Goal: Information Seeking & Learning: Learn about a topic

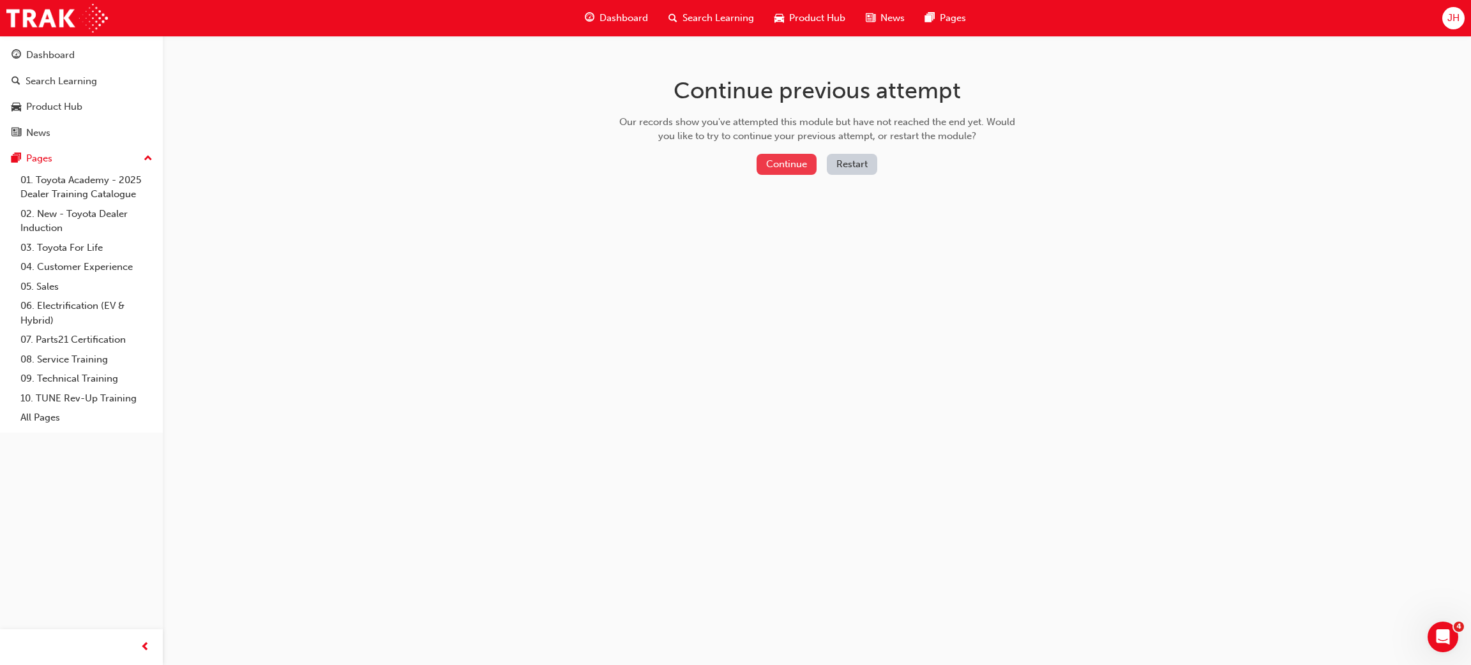
click at [796, 167] on button "Continue" at bounding box center [787, 164] width 60 height 21
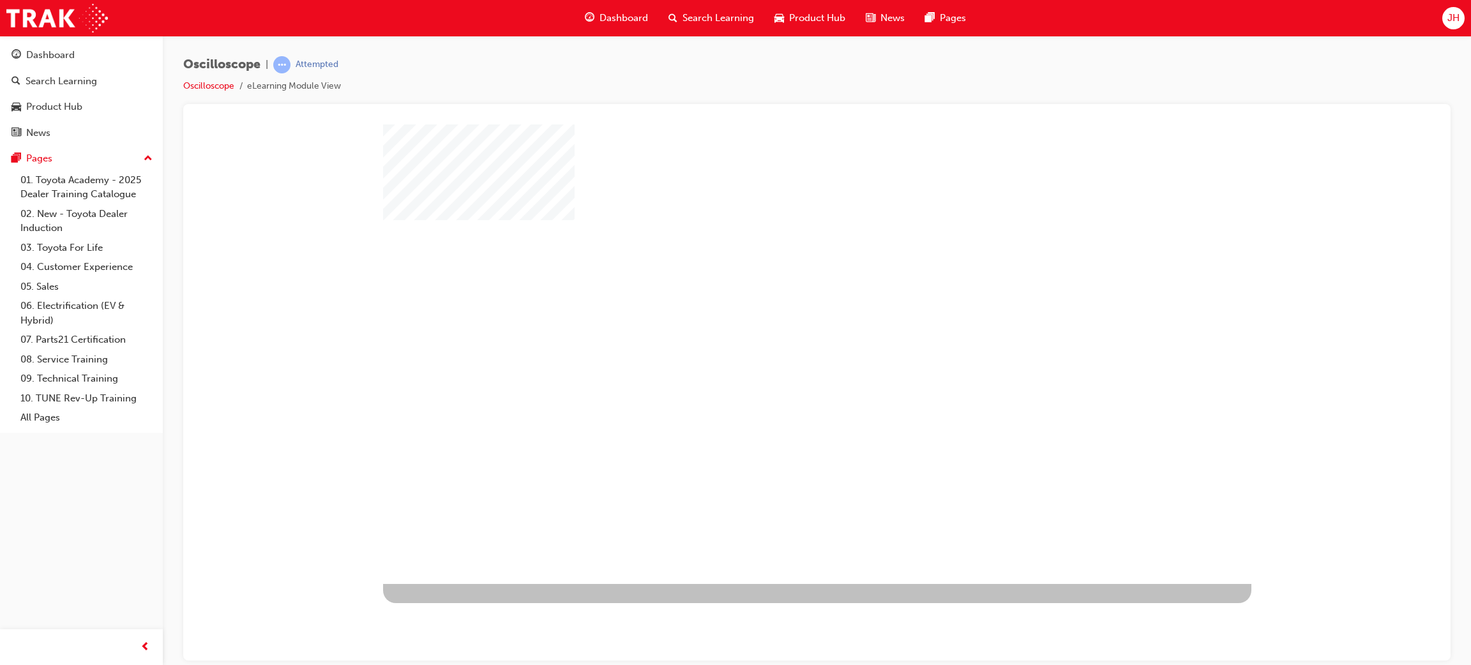
click at [780, 317] on div "play" at bounding box center [780, 317] width 0 height 0
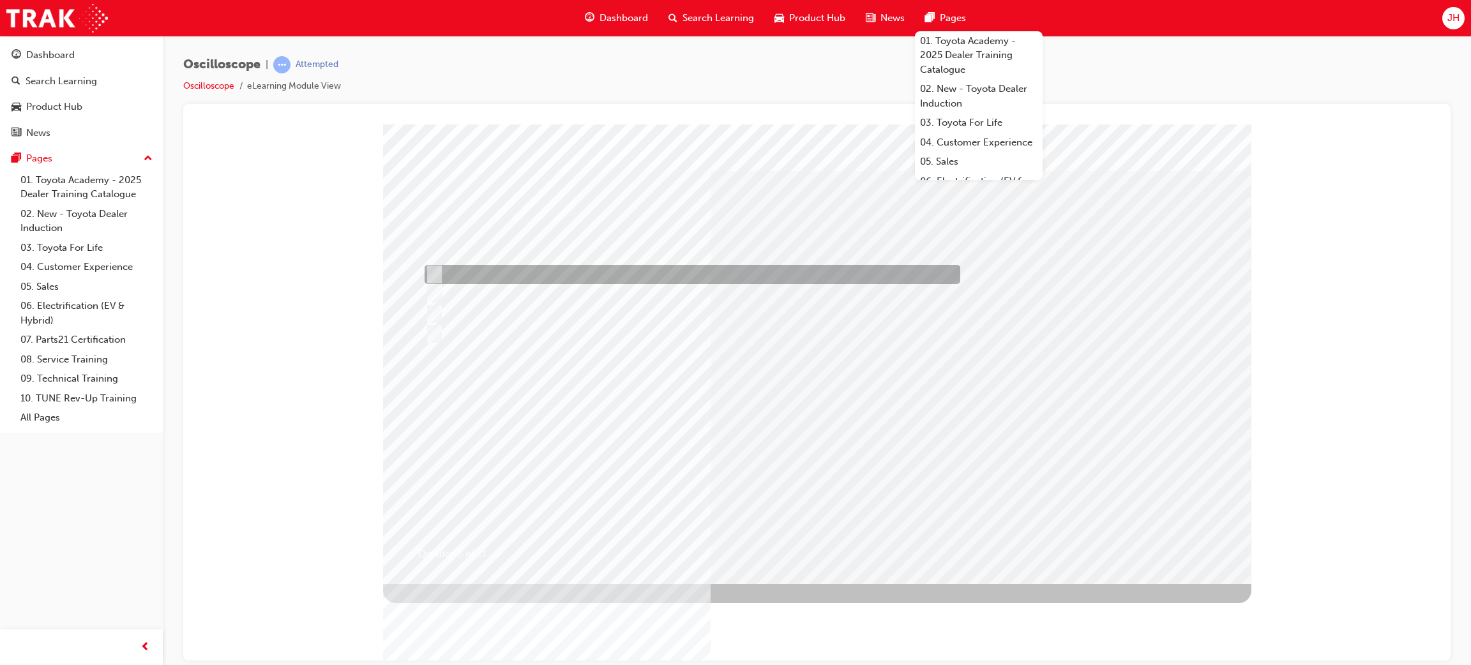
click at [577, 273] on div at bounding box center [690, 274] width 536 height 19
radio input "true"
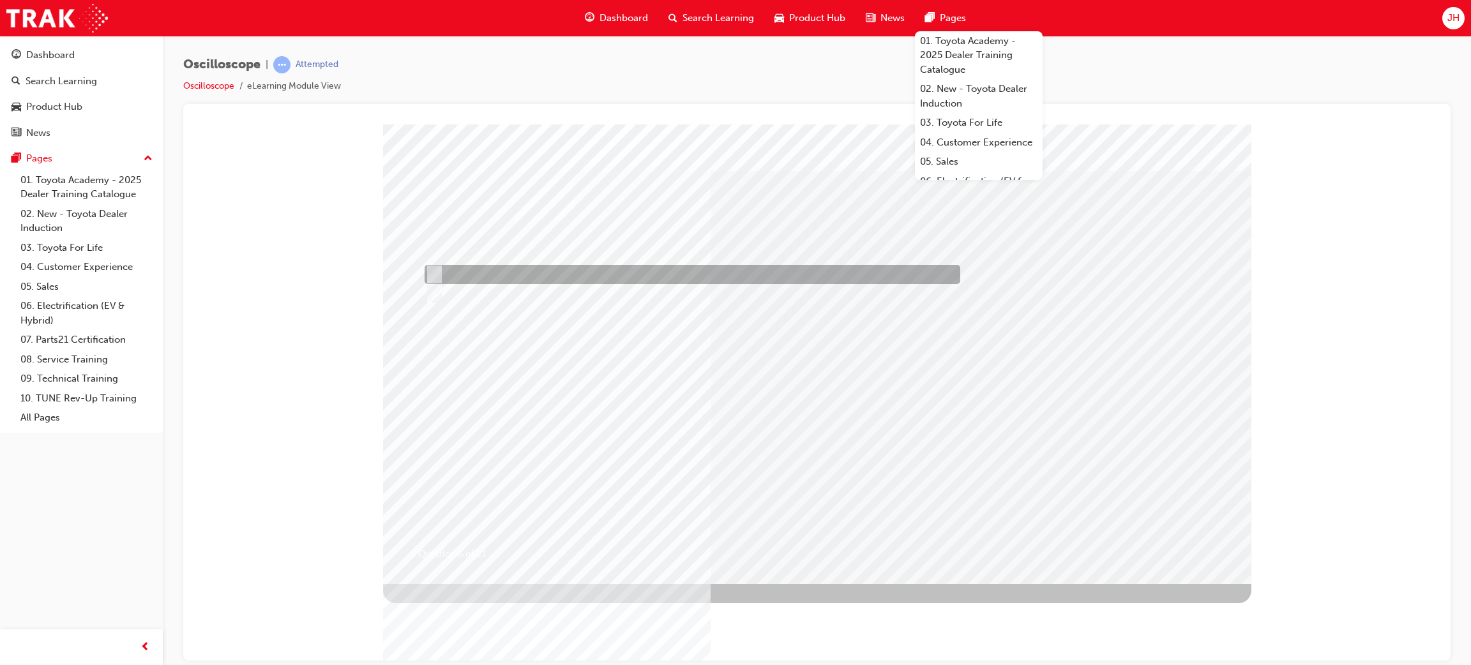
click at [465, 274] on div at bounding box center [690, 274] width 536 height 19
radio input "true"
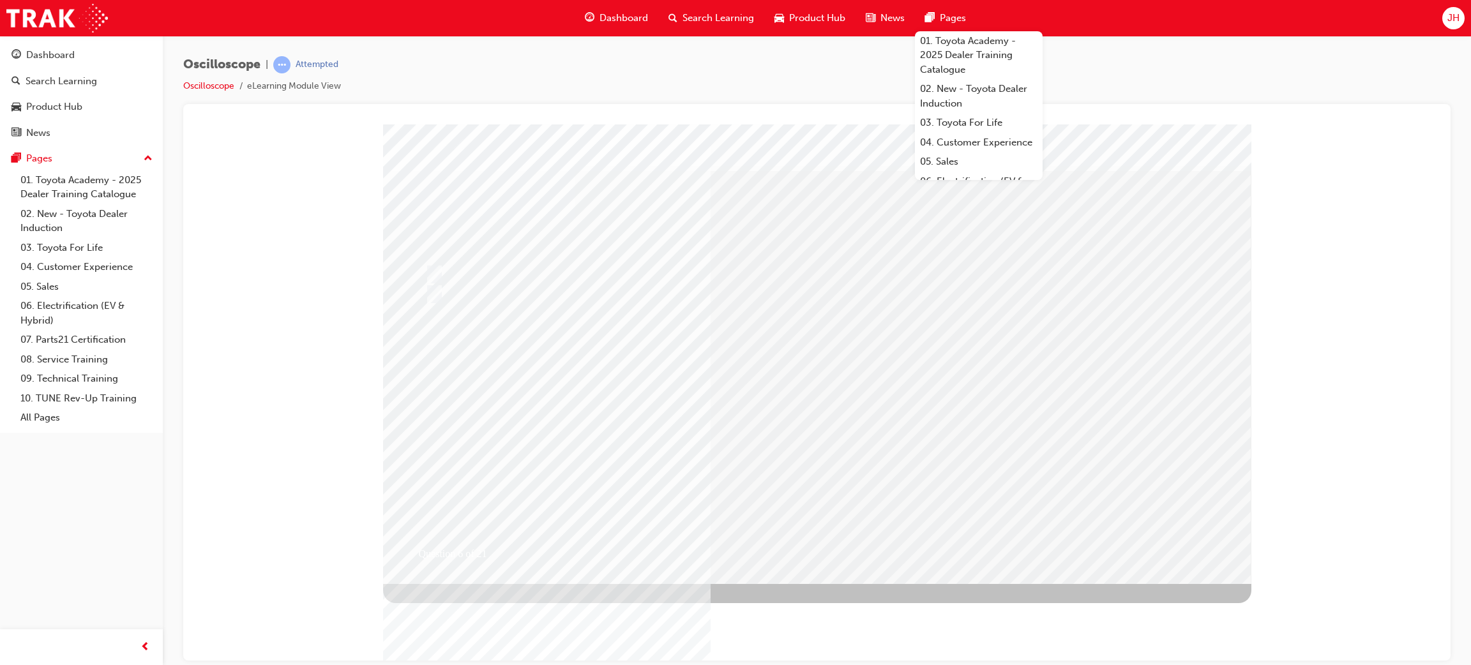
click at [324, 129] on div "Question 6 of 21" at bounding box center [817, 129] width 1237 height 0
click at [1083, 59] on div "Oscilloscope | Attempted Oscilloscope eLearning Module View" at bounding box center [817, 80] width 1268 height 48
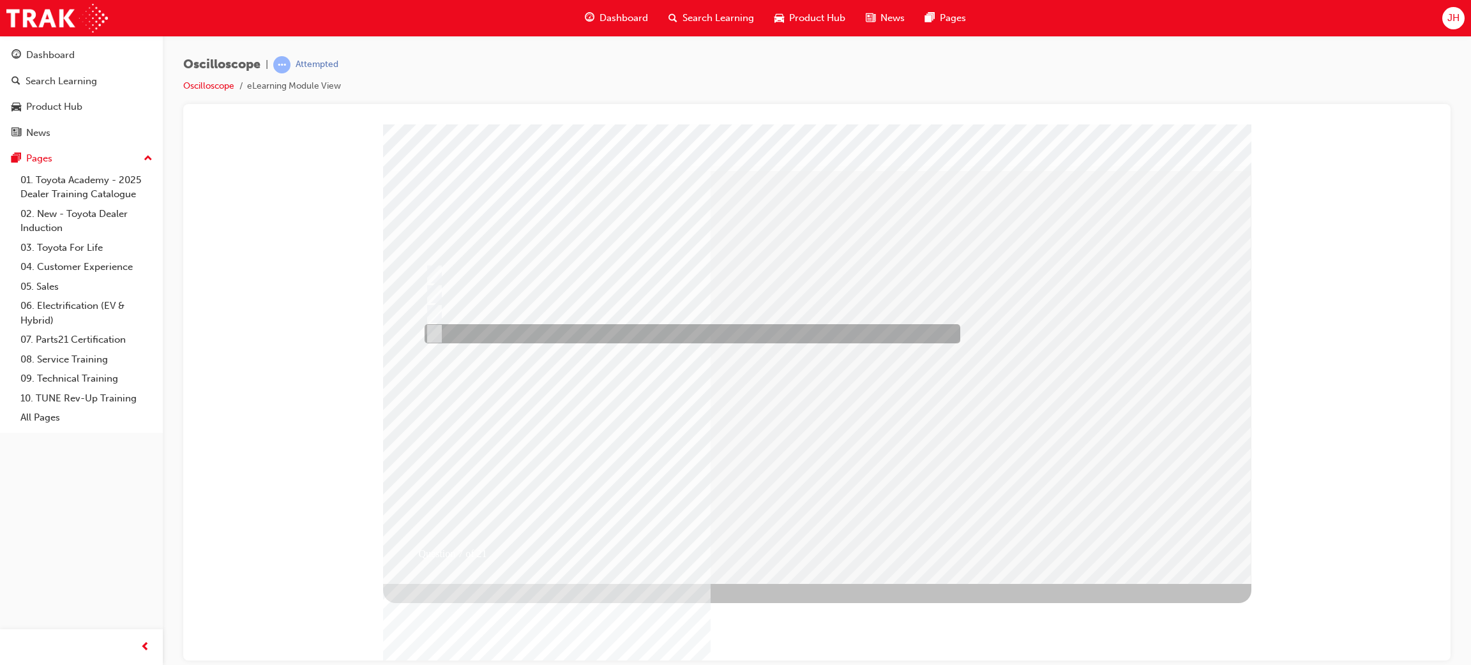
click at [642, 335] on div at bounding box center [690, 333] width 536 height 19
radio input "true"
click at [645, 338] on div at bounding box center [690, 333] width 536 height 19
click at [561, 335] on div at bounding box center [690, 333] width 536 height 19
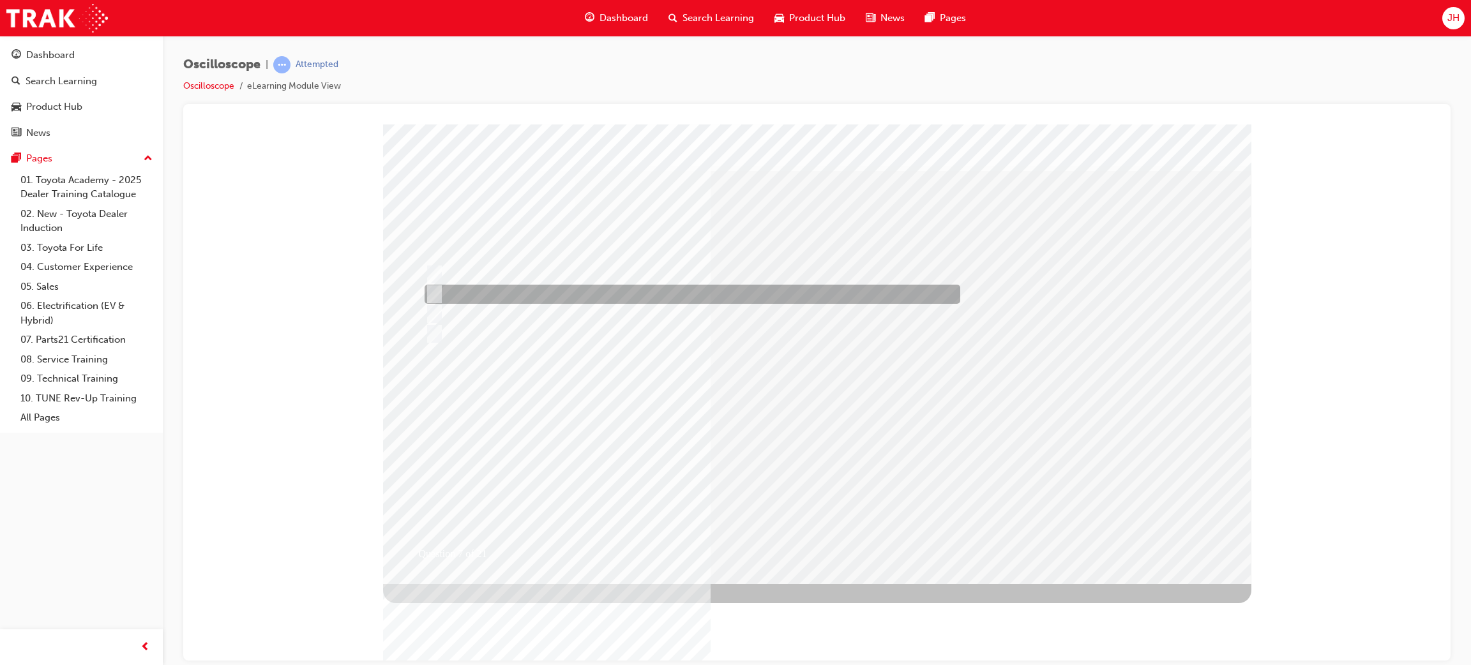
click at [513, 300] on div at bounding box center [690, 294] width 536 height 19
radio input "true"
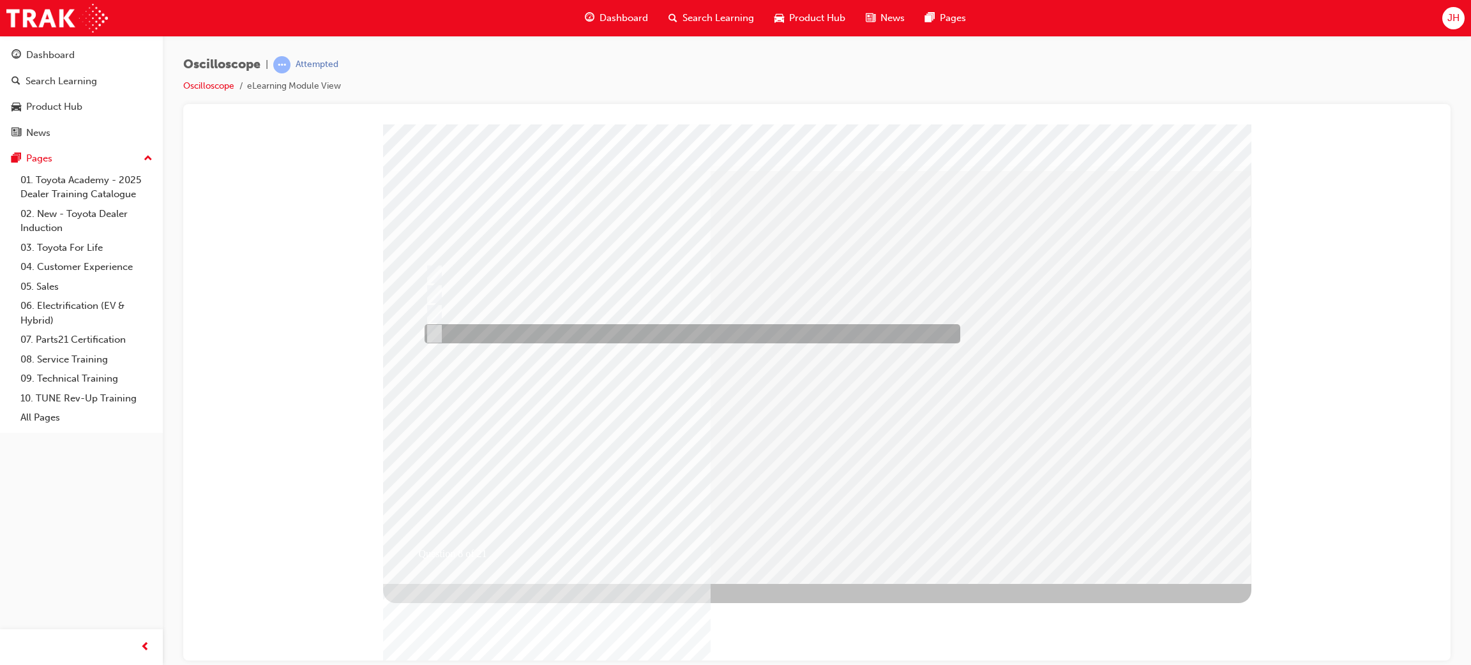
click at [584, 330] on div at bounding box center [690, 333] width 536 height 19
radio input "true"
click at [483, 333] on div at bounding box center [690, 333] width 536 height 19
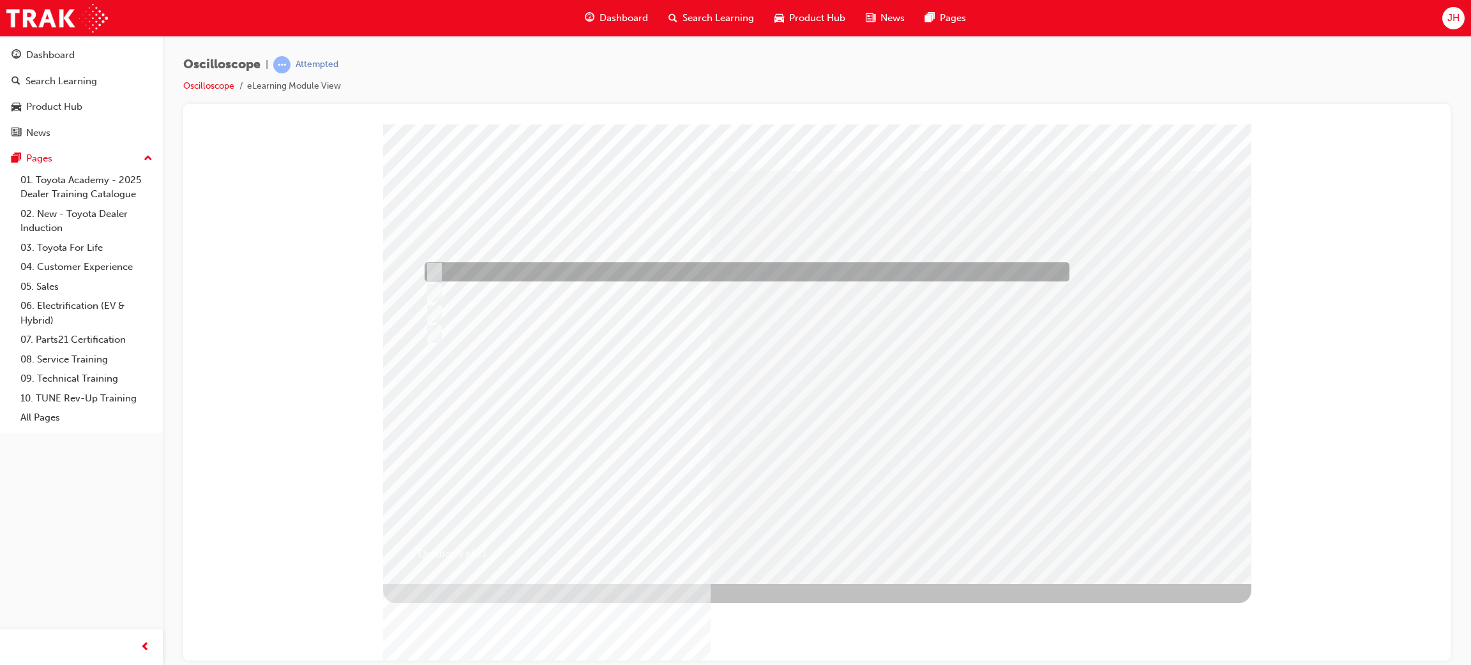
click at [914, 277] on div at bounding box center [744, 271] width 645 height 19
radio input "true"
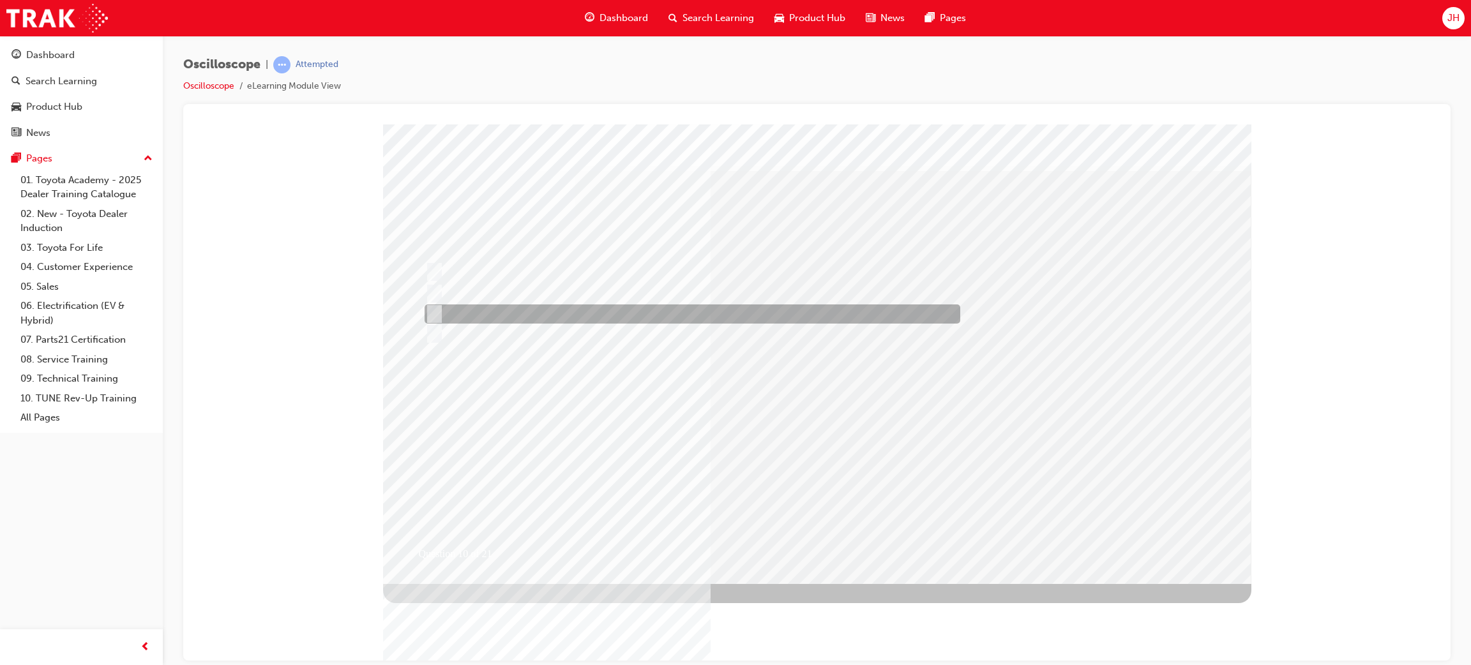
click at [598, 312] on div at bounding box center [690, 314] width 536 height 19
radio input "true"
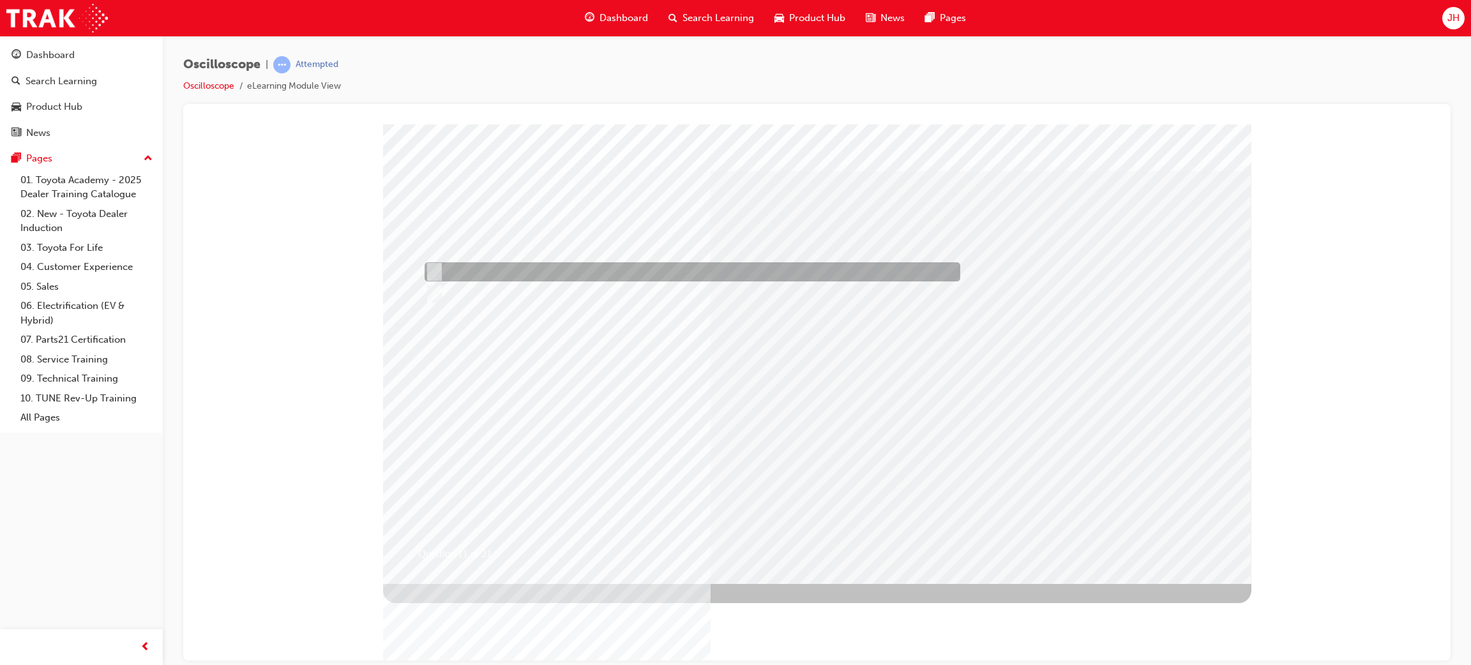
click at [552, 276] on div at bounding box center [690, 271] width 536 height 19
radio input "true"
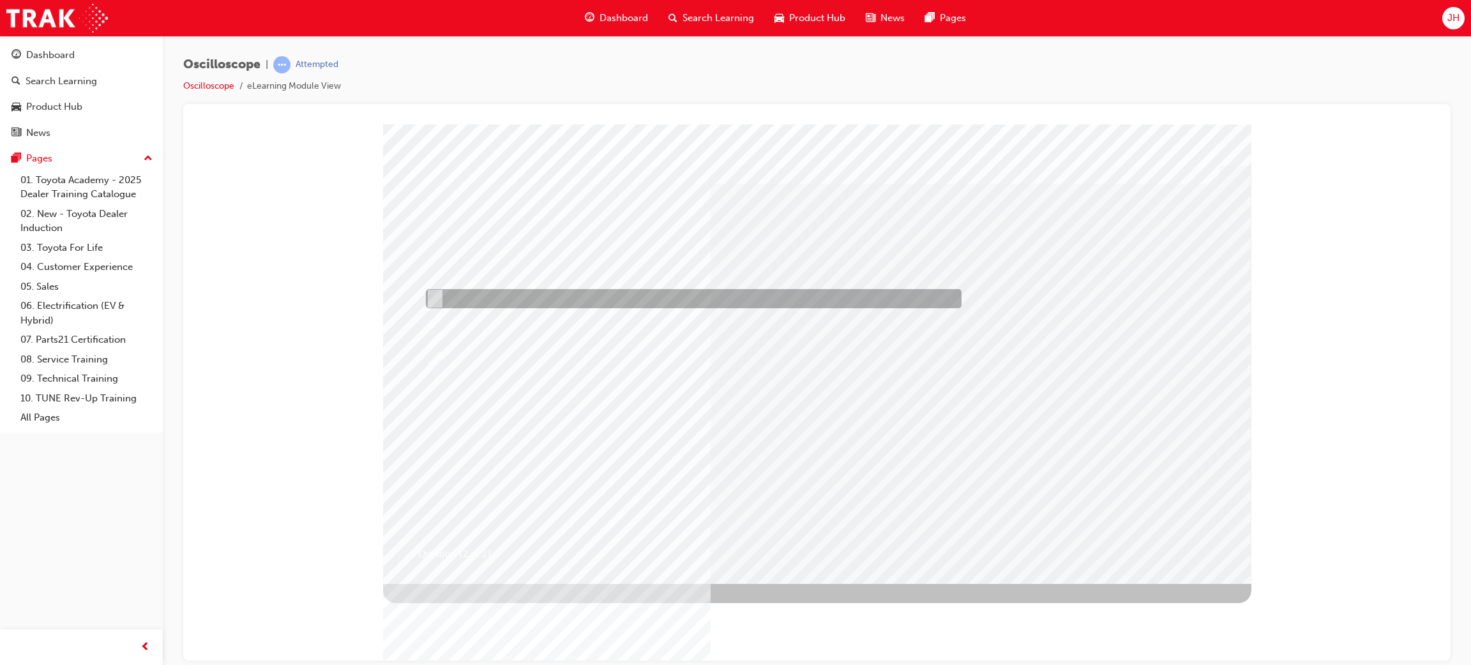
click at [505, 296] on div at bounding box center [691, 298] width 536 height 19
radio input "true"
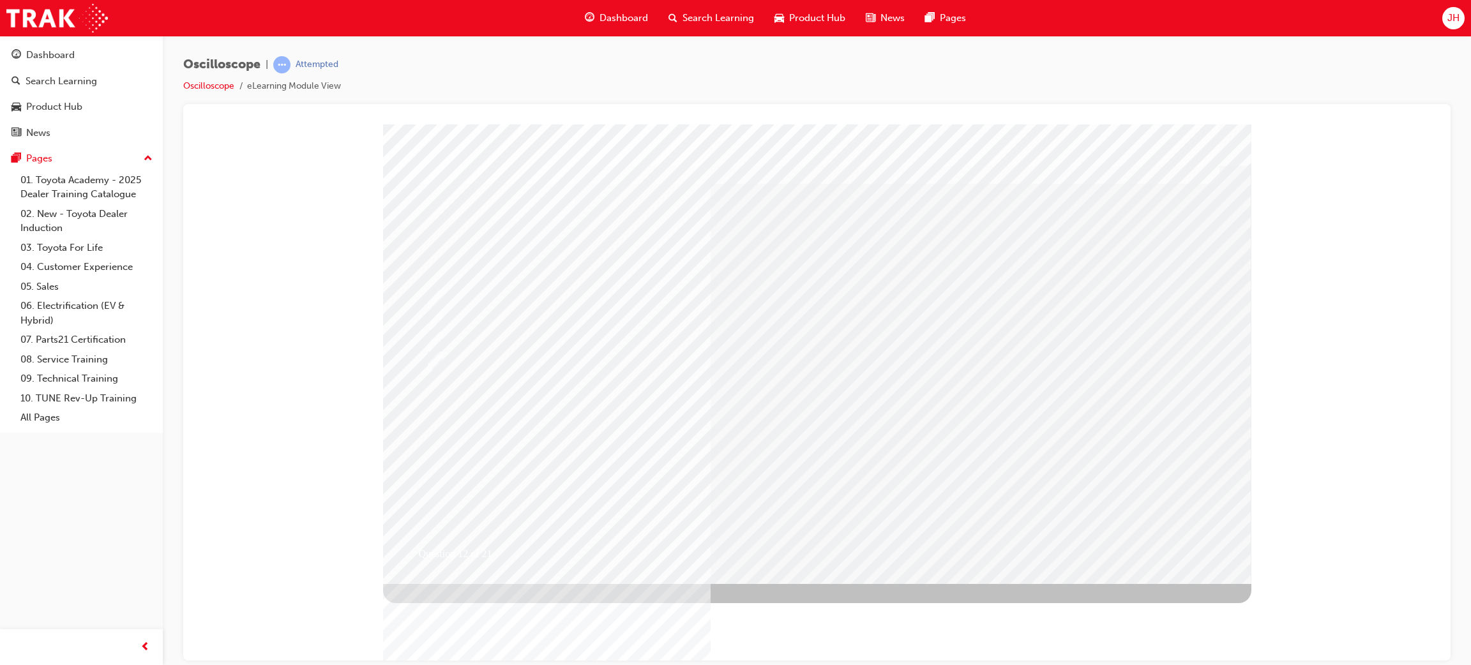
drag, startPoint x: 784, startPoint y: 248, endPoint x: 586, endPoint y: 219, distance: 199.5
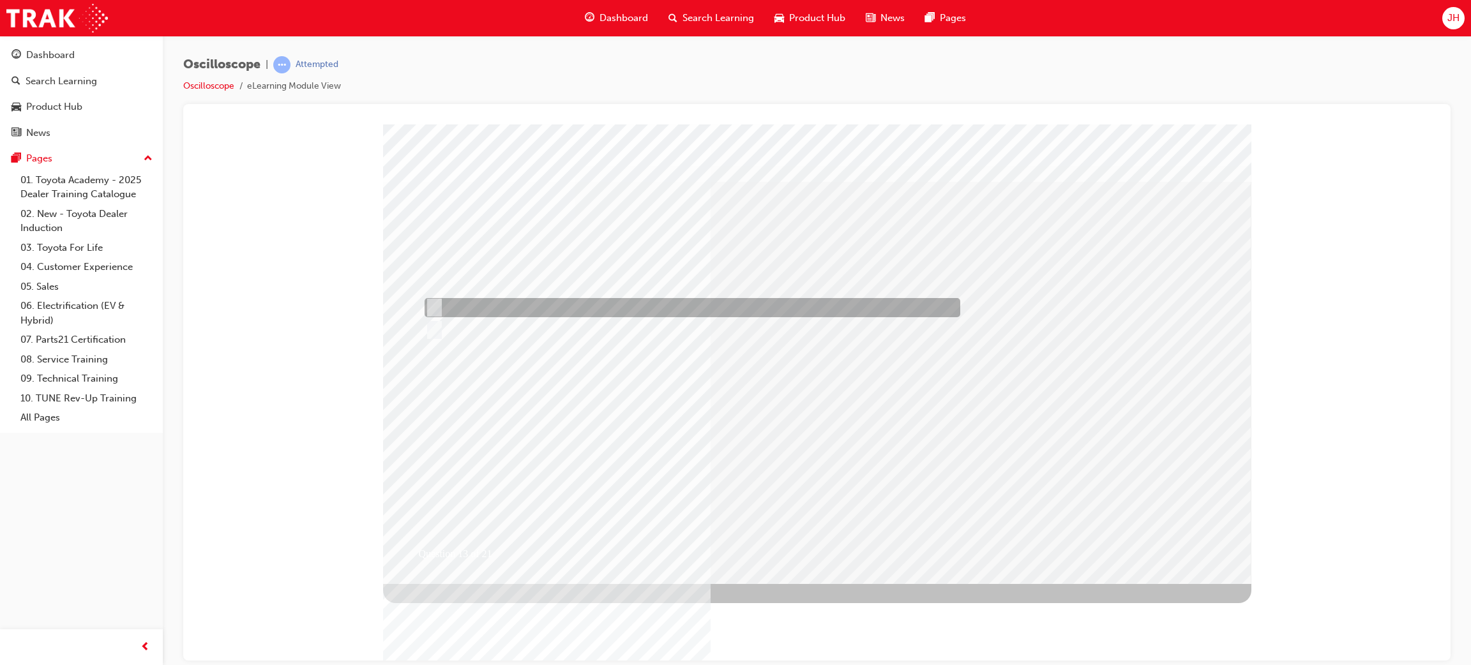
click at [526, 299] on div at bounding box center [690, 307] width 536 height 19
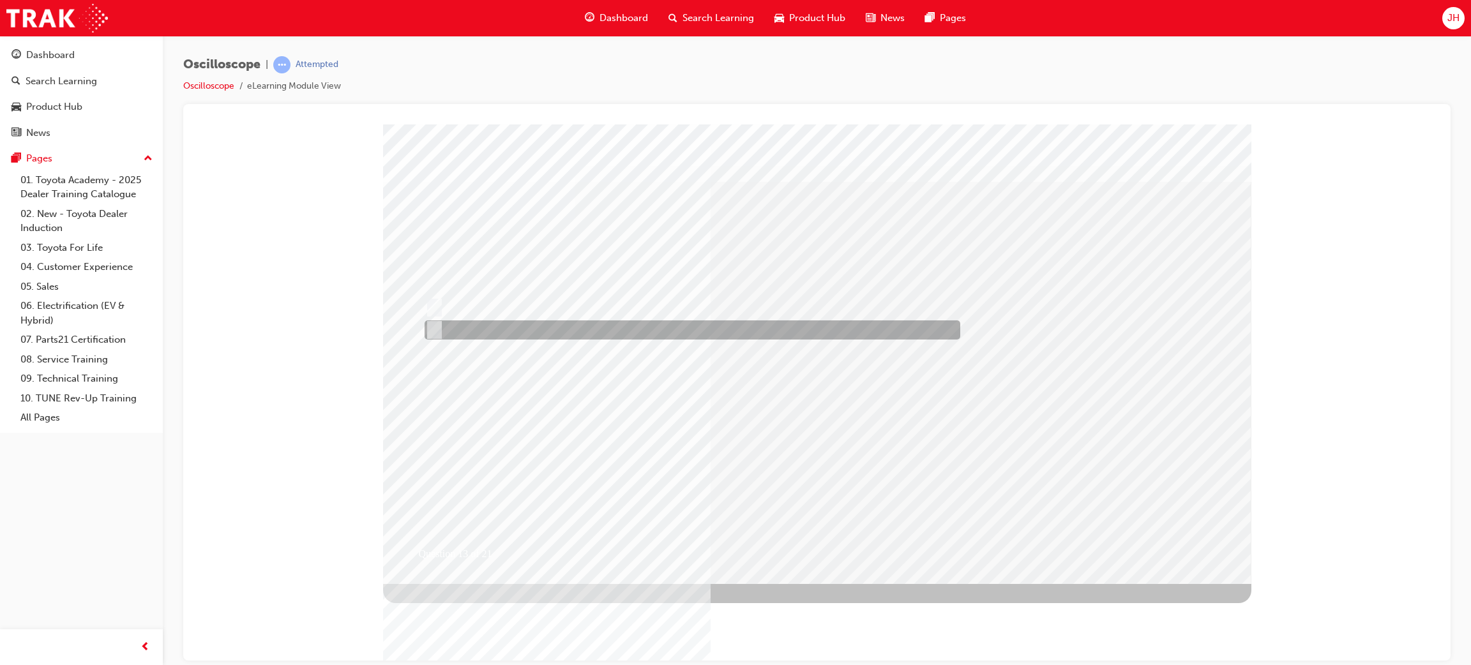
drag, startPoint x: 588, startPoint y: 323, endPoint x: 613, endPoint y: 327, distance: 25.2
click at [598, 325] on div at bounding box center [690, 330] width 536 height 19
radio input "false"
radio input "true"
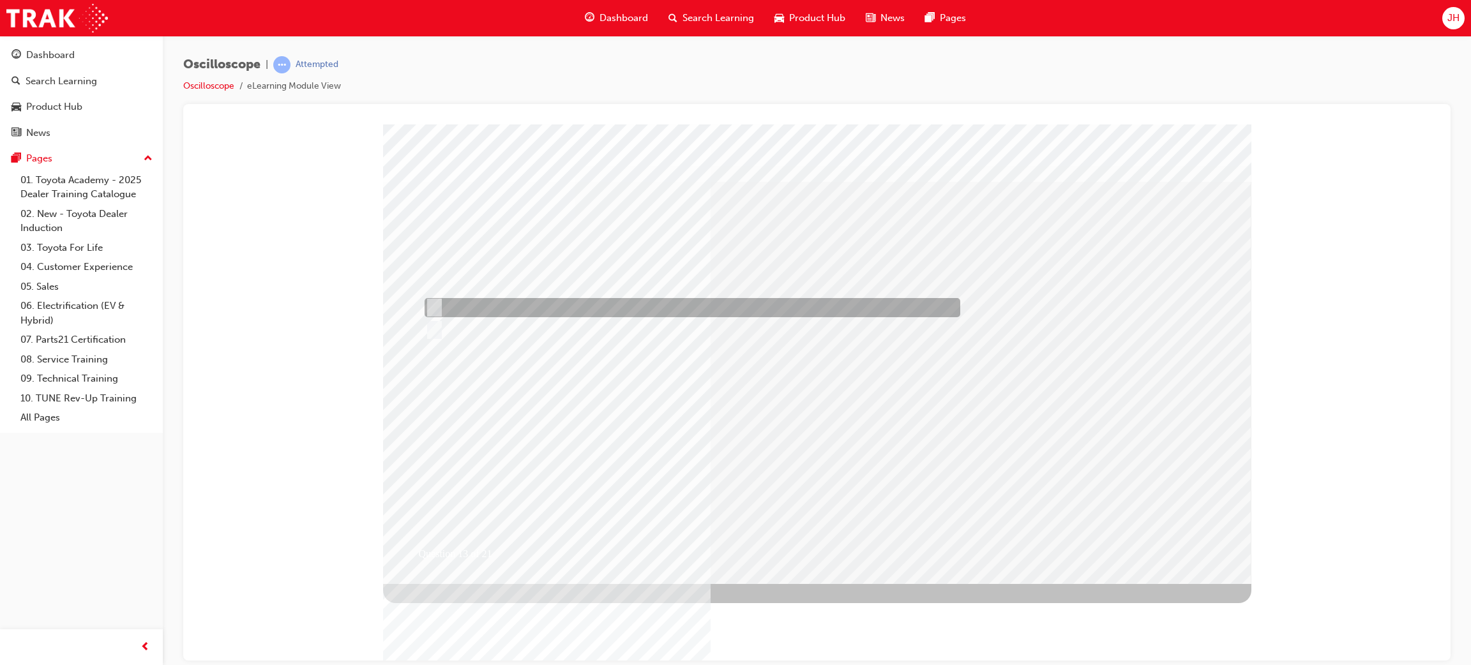
click at [644, 300] on div at bounding box center [690, 307] width 536 height 19
radio input "true"
click at [525, 298] on div at bounding box center [690, 307] width 536 height 19
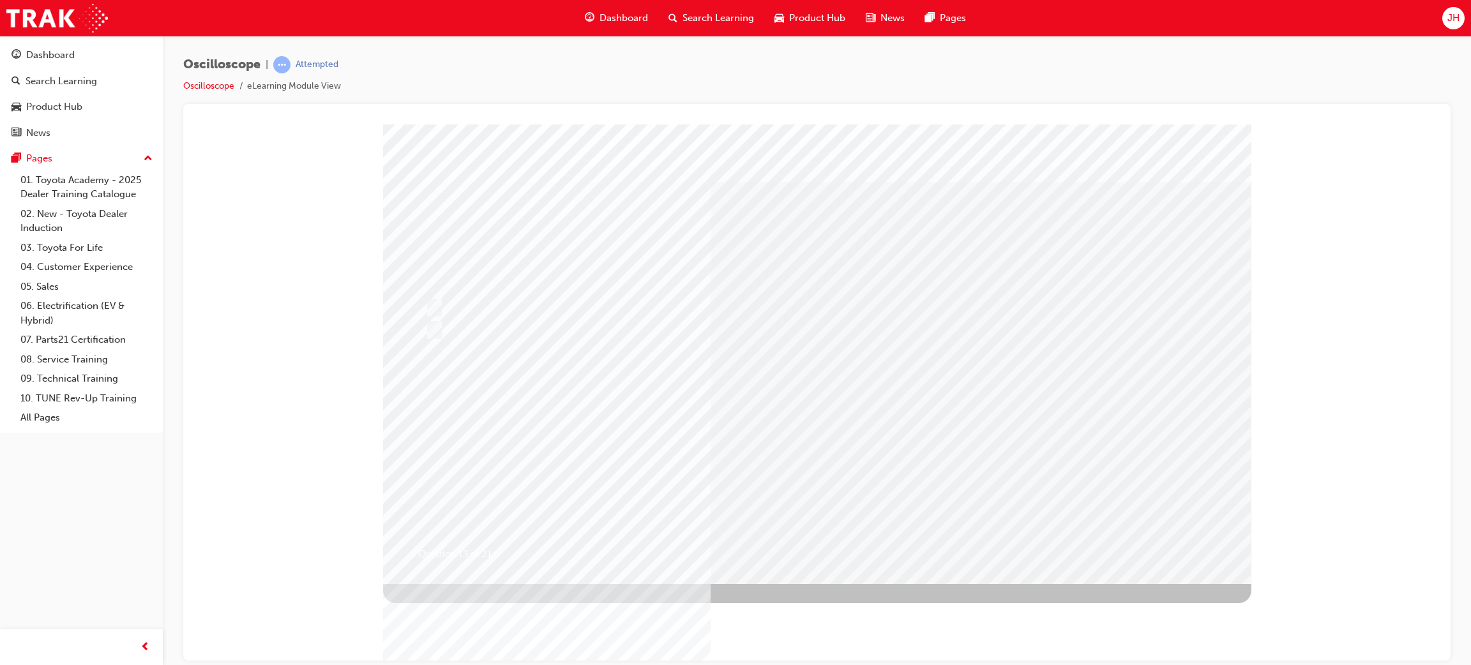
drag, startPoint x: 832, startPoint y: 519, endPoint x: 792, endPoint y: 529, distance: 41.1
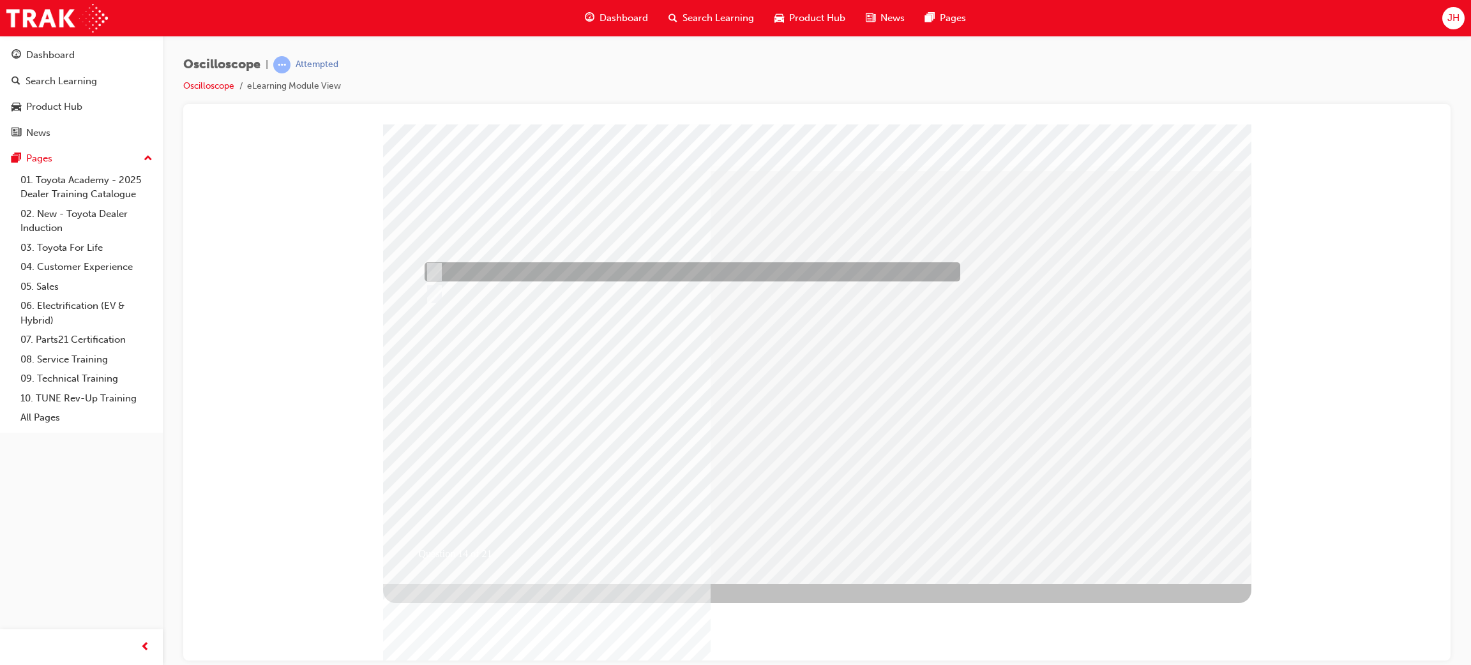
click at [565, 270] on div at bounding box center [690, 271] width 536 height 19
radio input "true"
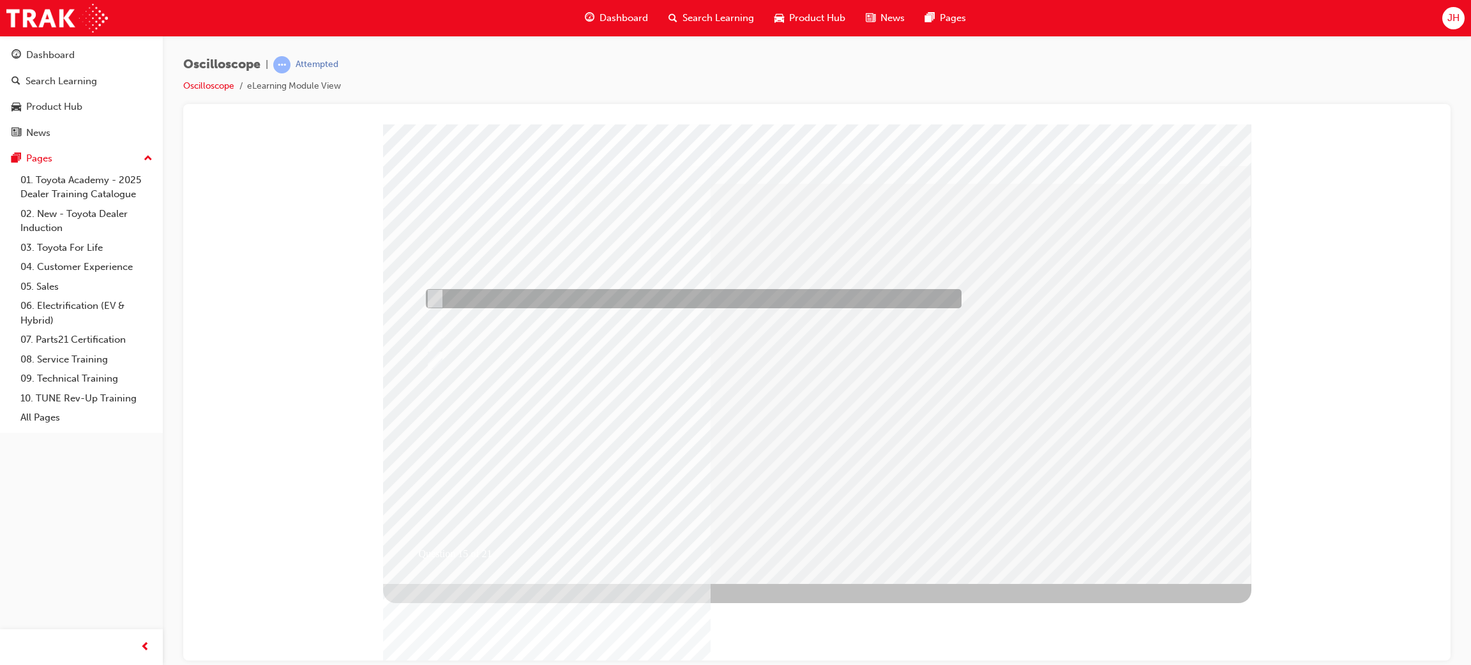
click at [522, 301] on div at bounding box center [691, 298] width 536 height 19
radio input "true"
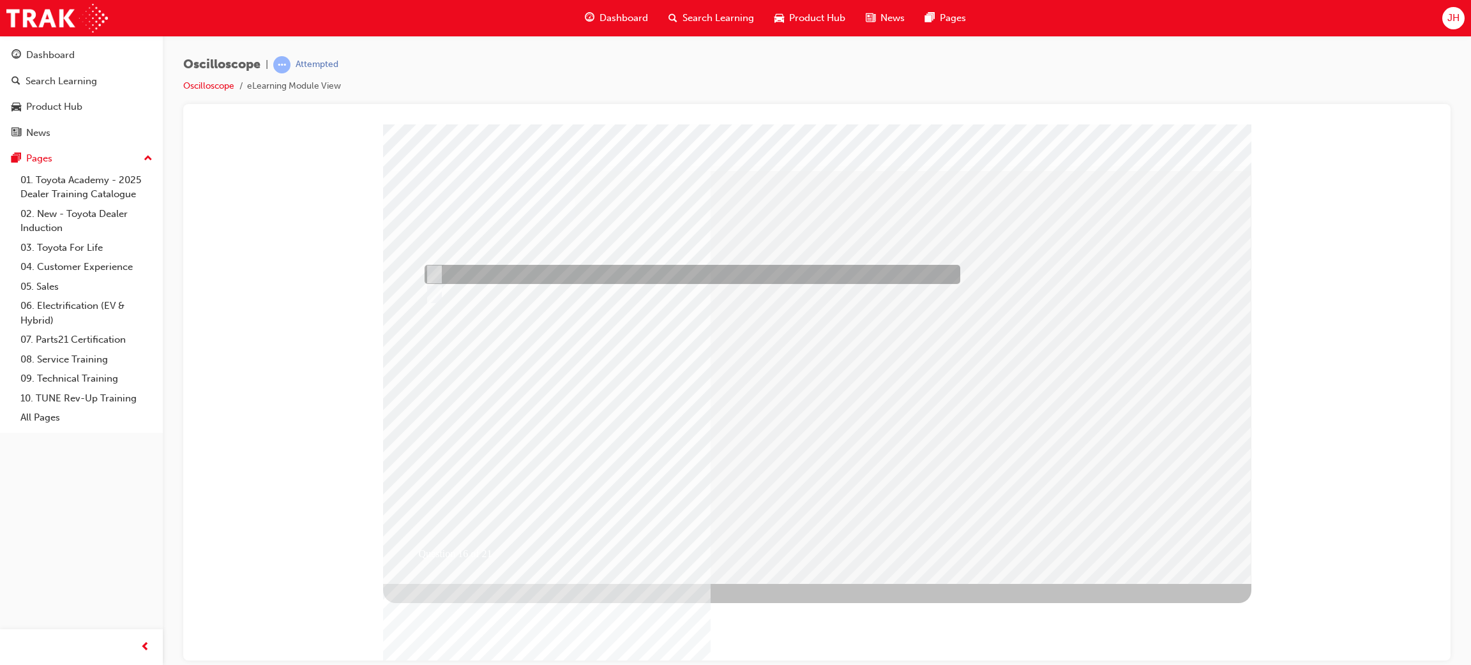
click at [478, 273] on div at bounding box center [690, 274] width 536 height 19
radio input "true"
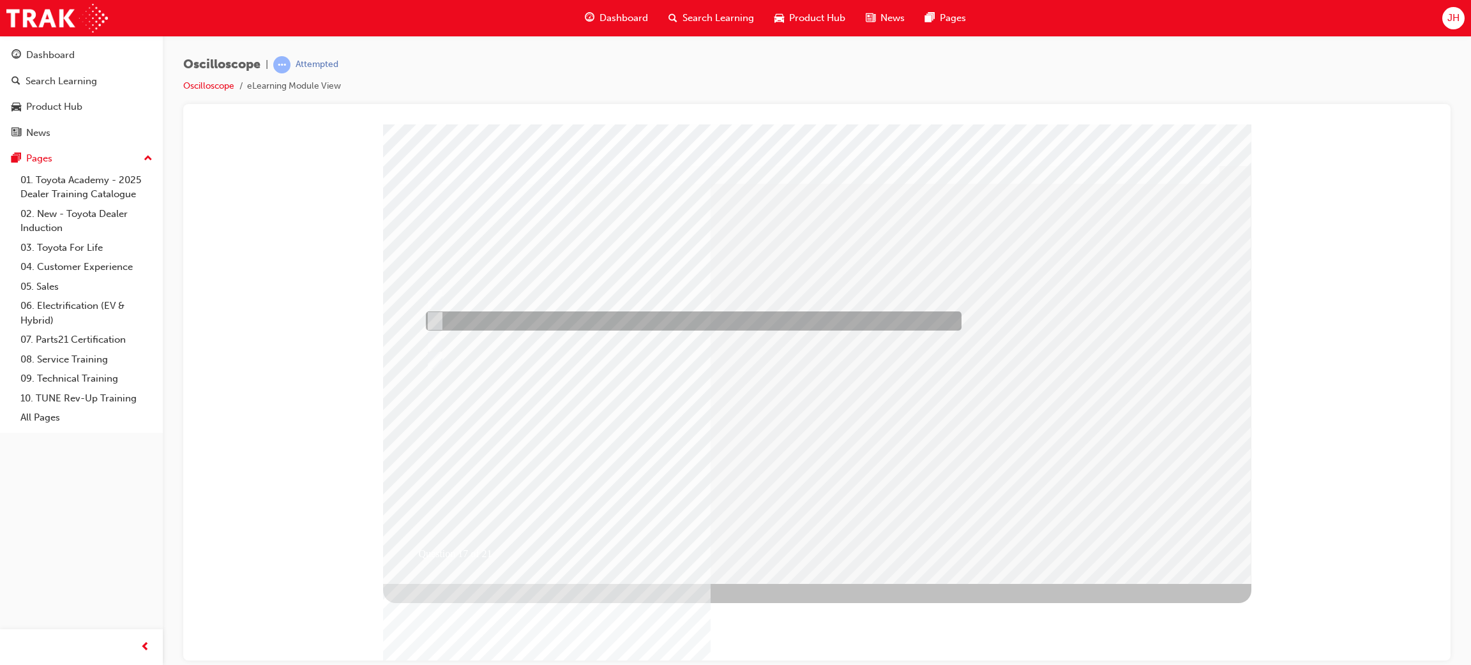
click at [577, 323] on div at bounding box center [691, 321] width 536 height 19
radio input "true"
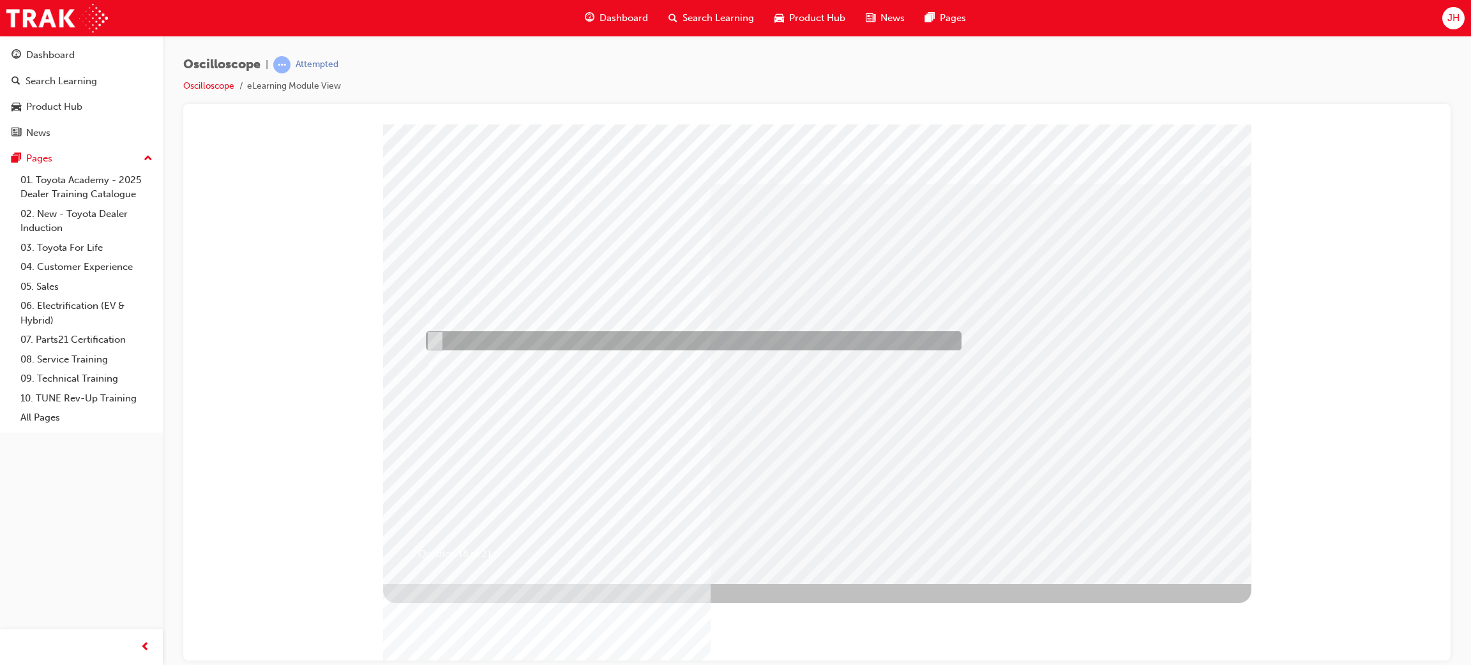
click at [554, 337] on div at bounding box center [691, 340] width 536 height 19
radio input "true"
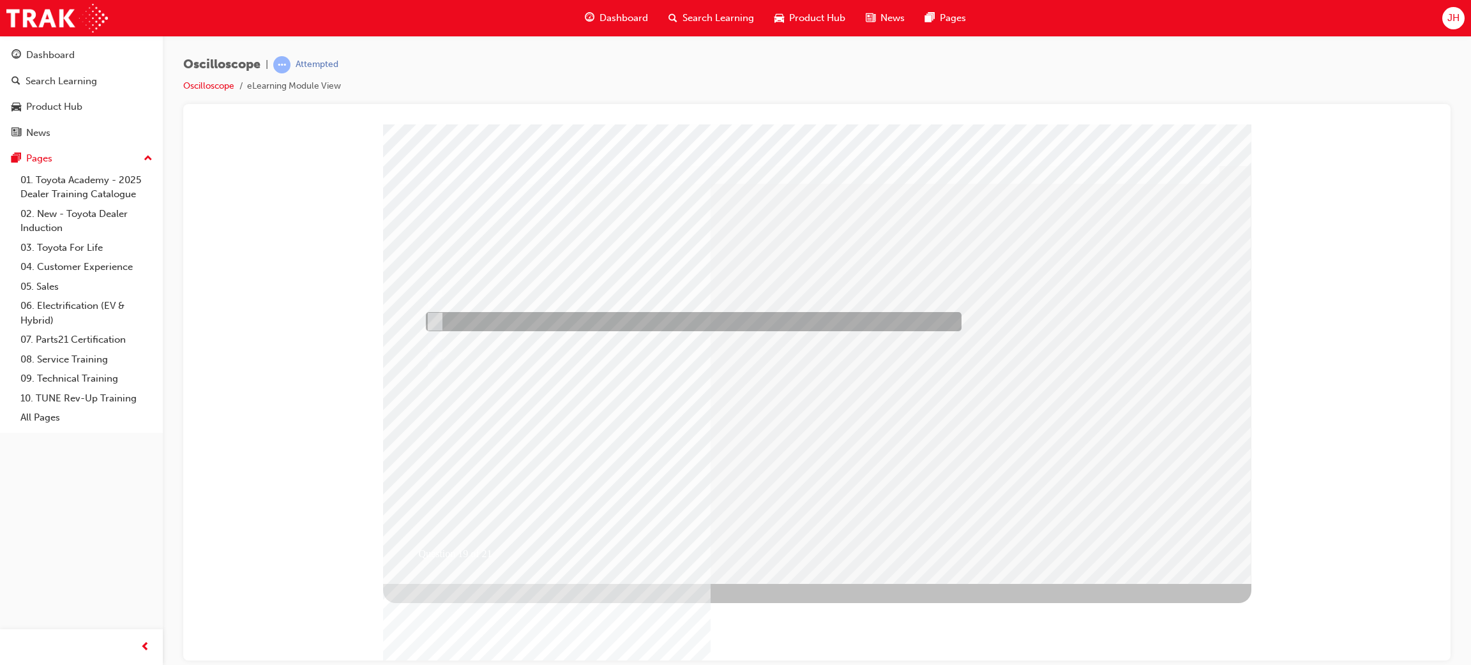
click at [441, 321] on div at bounding box center [691, 321] width 536 height 19
radio input "true"
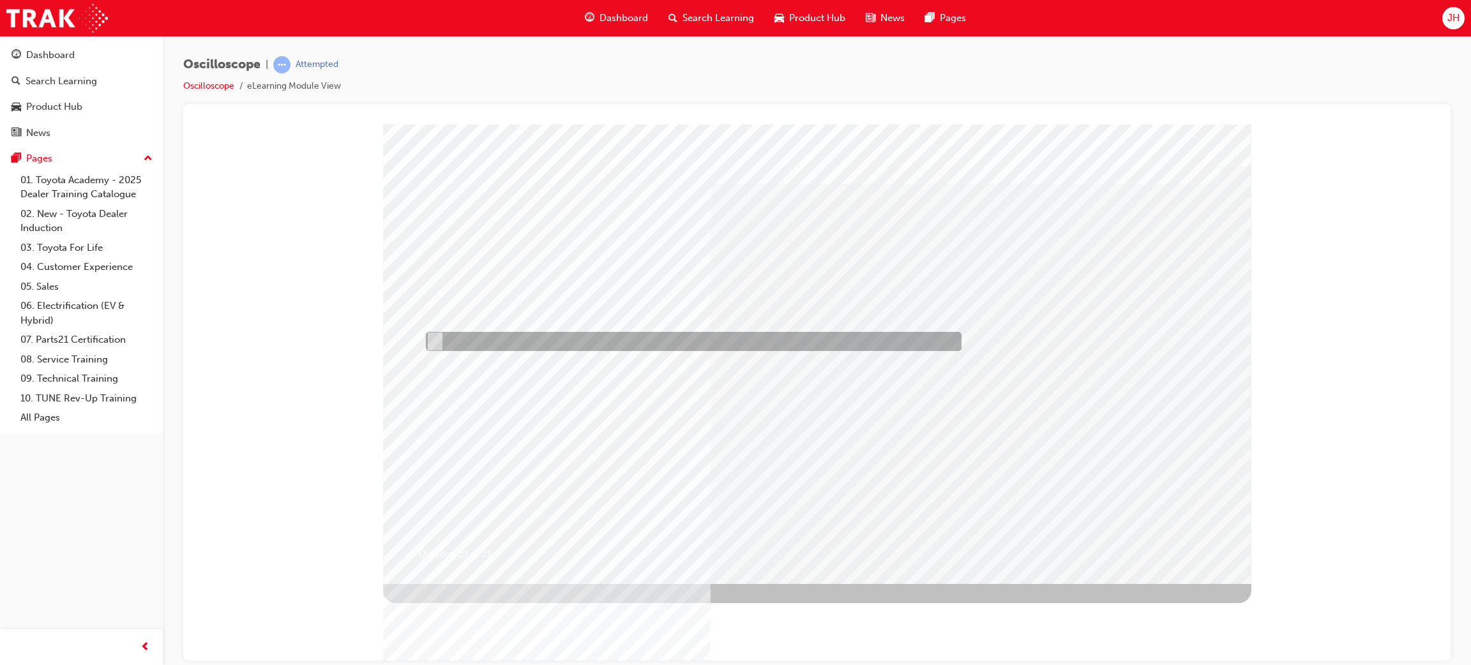
click at [574, 346] on div at bounding box center [691, 341] width 536 height 19
radio input "true"
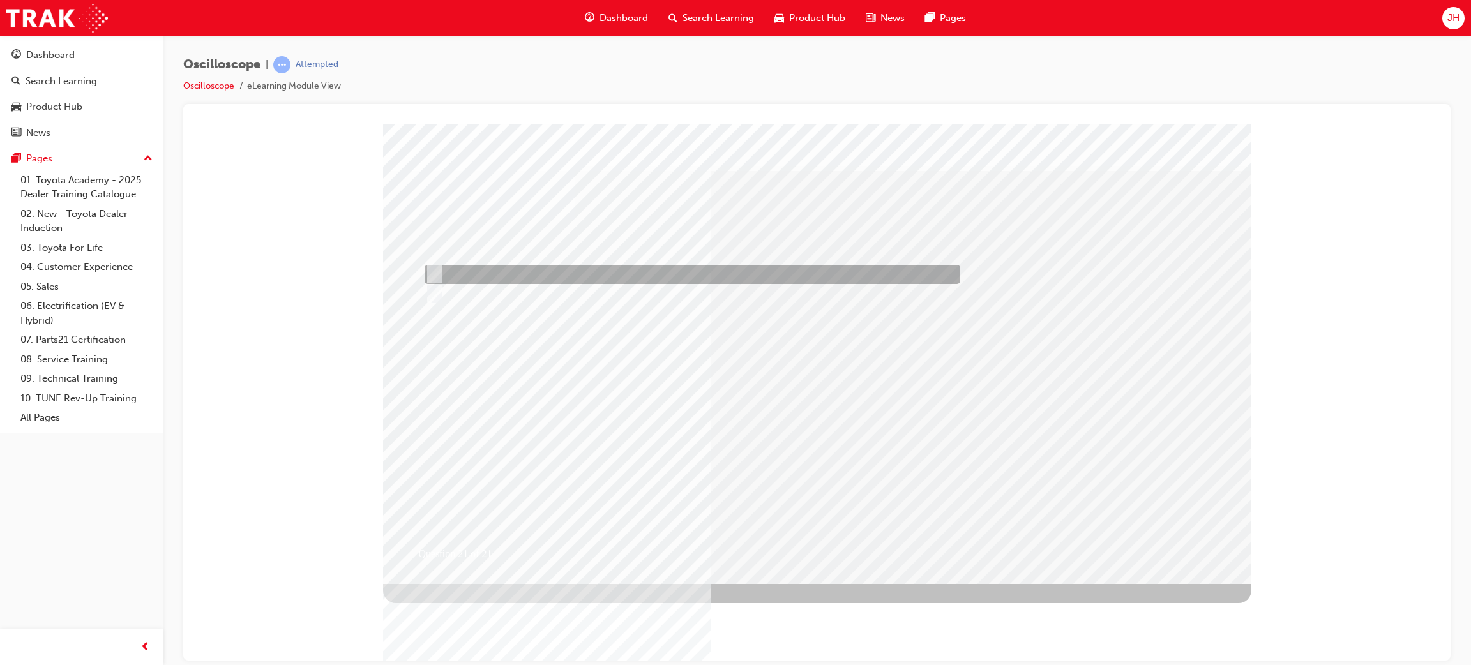
click at [459, 279] on div at bounding box center [690, 274] width 536 height 19
radio input "true"
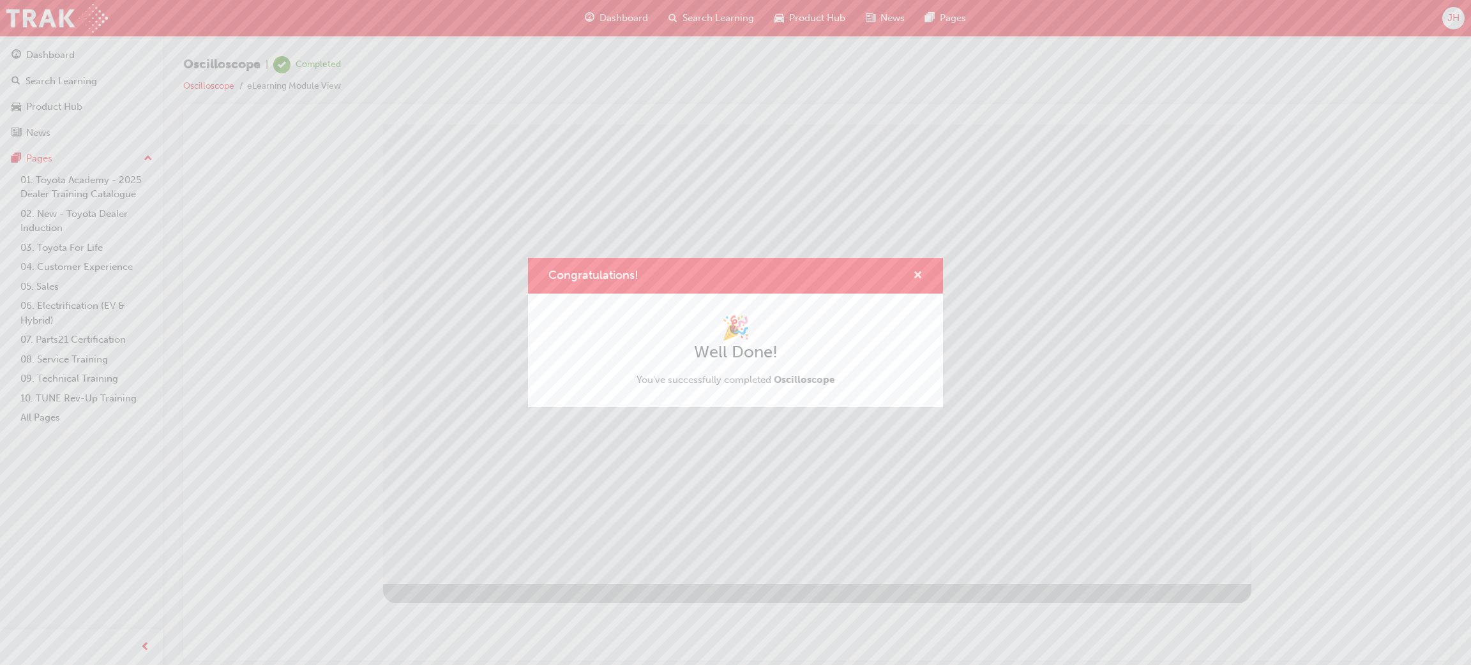
drag, startPoint x: 917, startPoint y: 270, endPoint x: 724, endPoint y: 146, distance: 230.1
click at [917, 271] on span "cross-icon" at bounding box center [918, 276] width 10 height 11
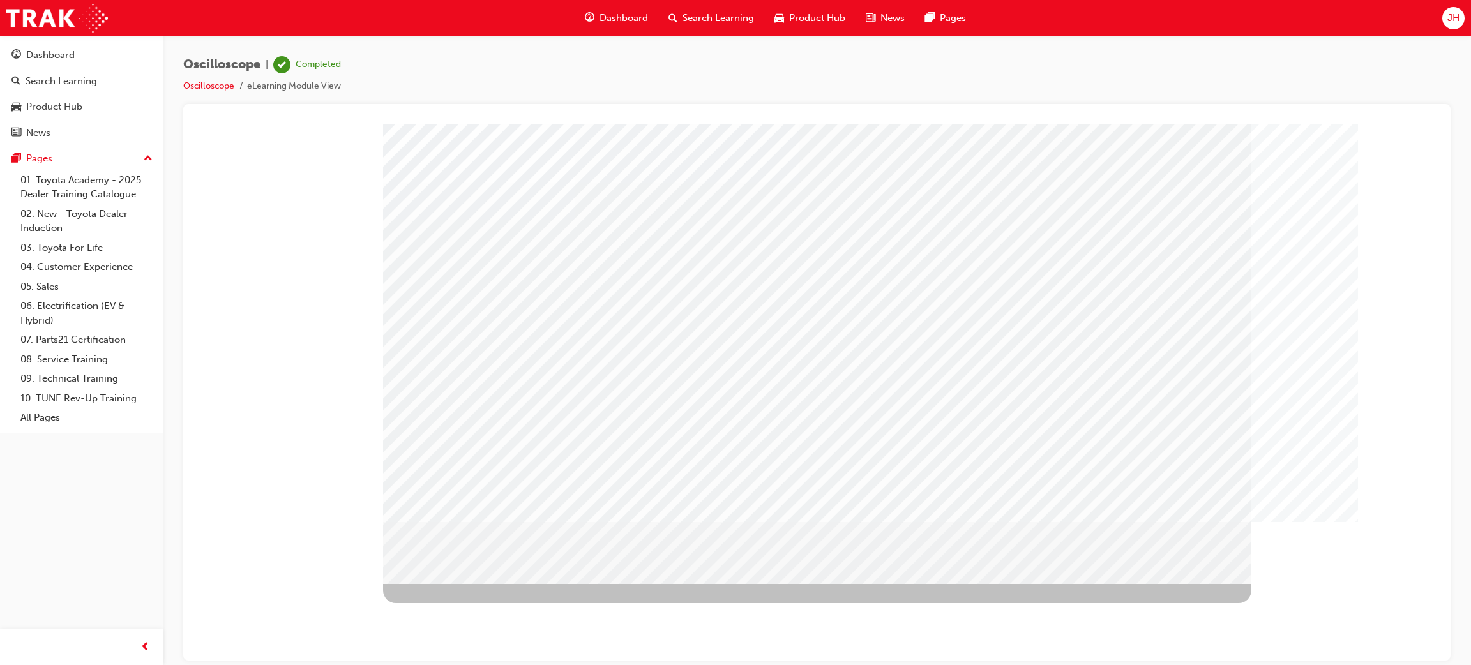
drag, startPoint x: 819, startPoint y: 542, endPoint x: 834, endPoint y: 532, distance: 18.4
click at [209, 91] on li "Oscilloscope" at bounding box center [215, 86] width 64 height 15
click at [213, 84] on link "Oscilloscope" at bounding box center [208, 85] width 51 height 11
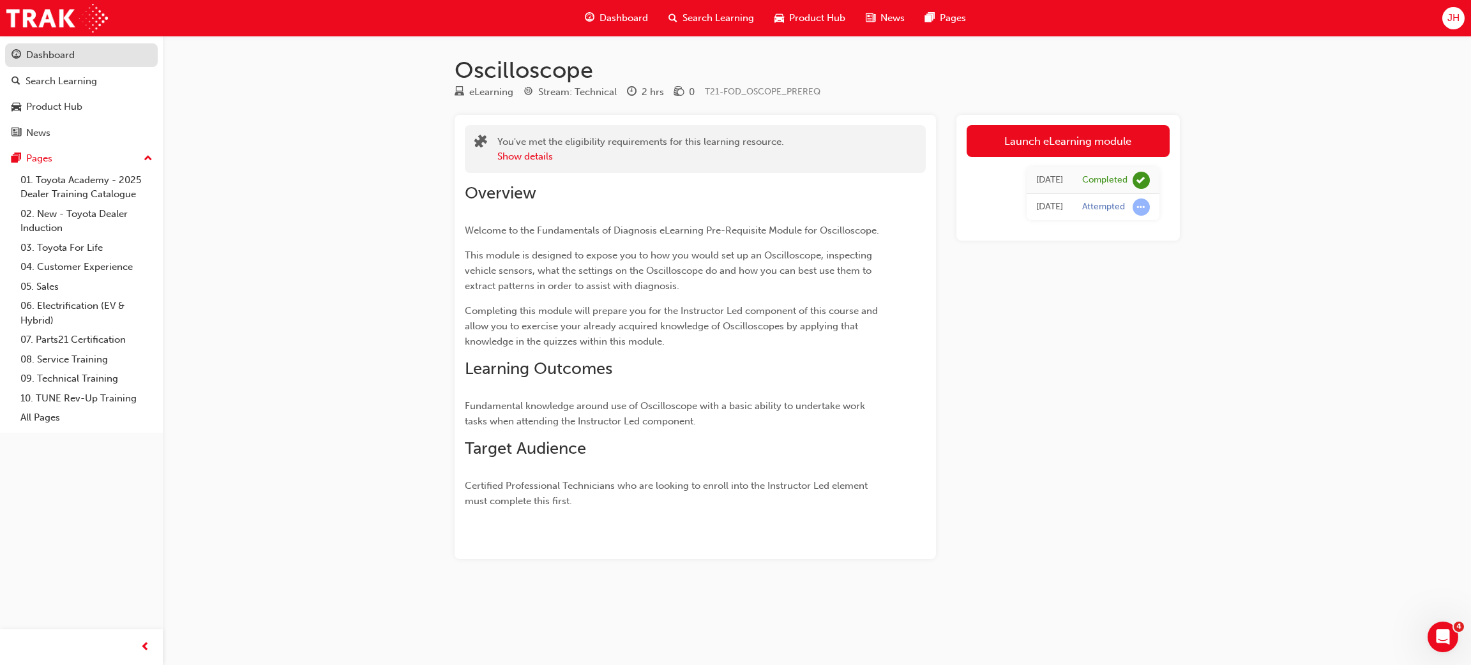
click at [48, 57] on div "Dashboard" at bounding box center [50, 55] width 49 height 15
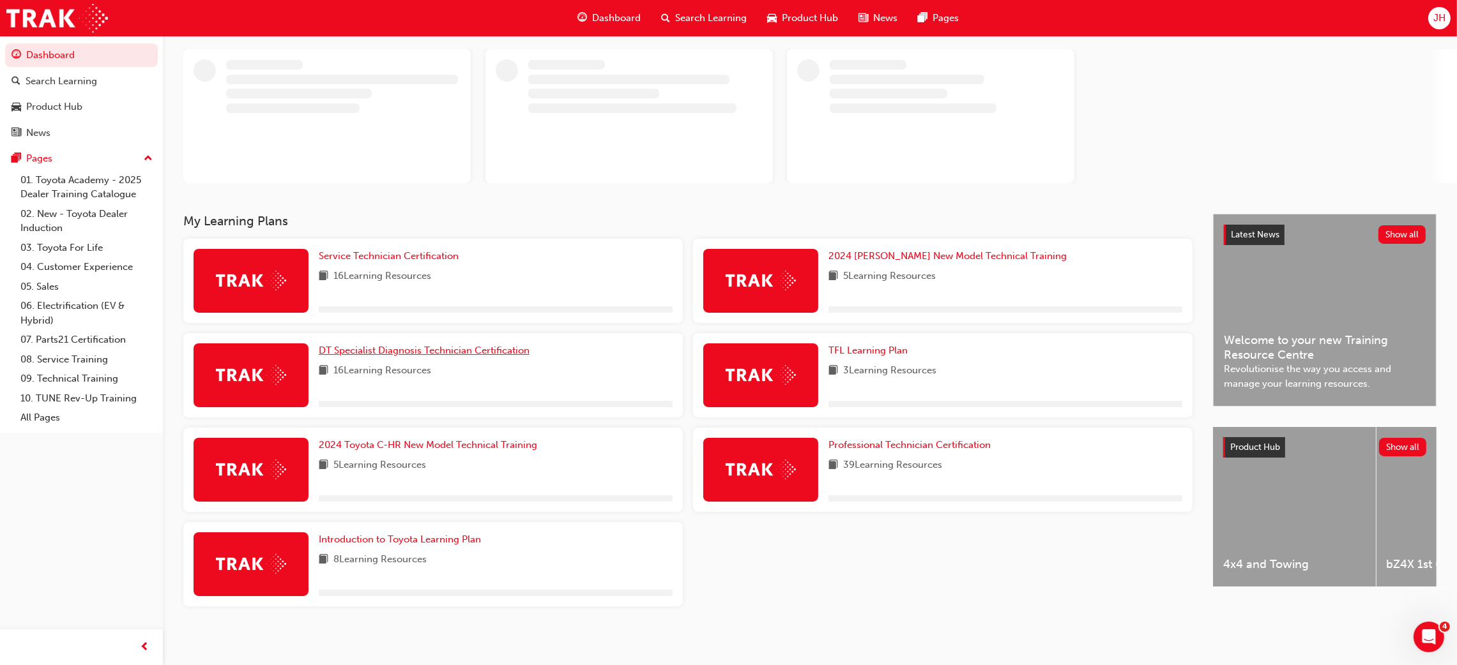
scroll to position [68, 0]
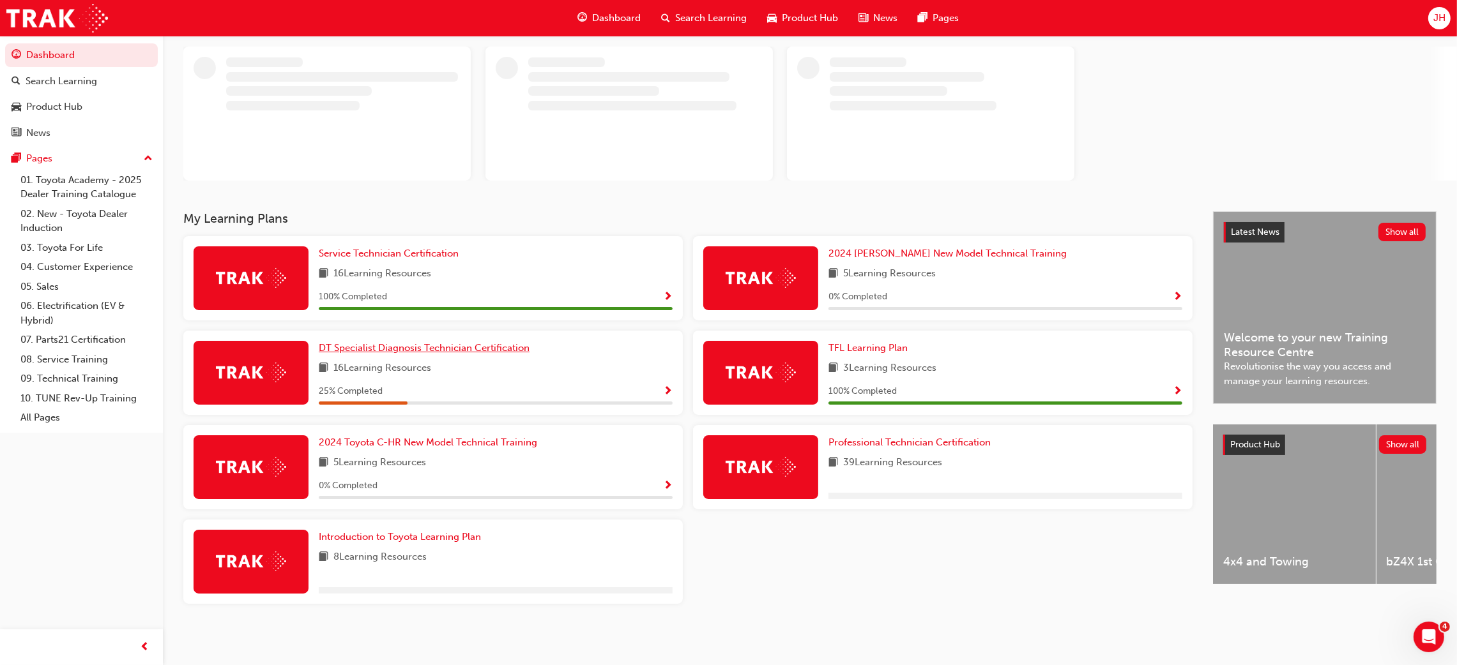
click at [472, 345] on span "DT Specialist Diagnosis Technician Certification" at bounding box center [424, 347] width 211 height 11
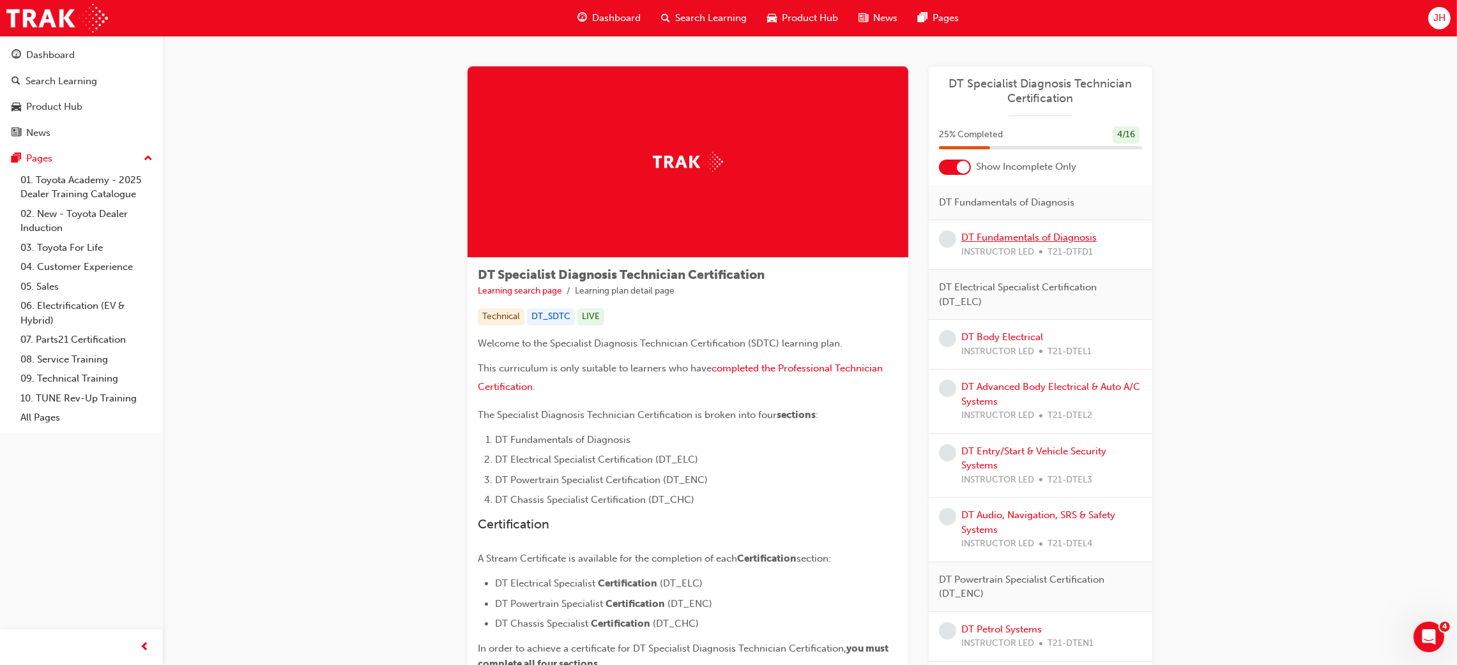
click at [1037, 236] on link "DT Fundamentals of Diagnosis" at bounding box center [1028, 237] width 135 height 11
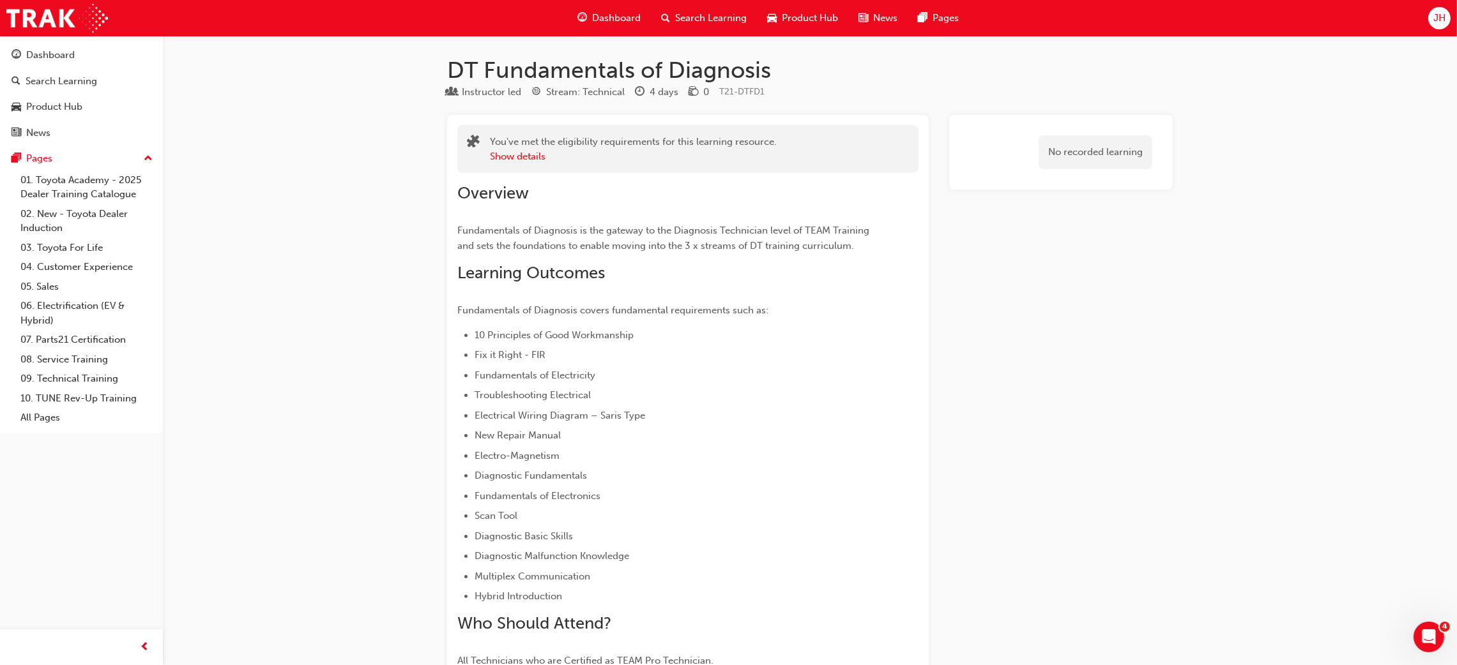
click at [599, 11] on span "Dashboard" at bounding box center [616, 18] width 49 height 15
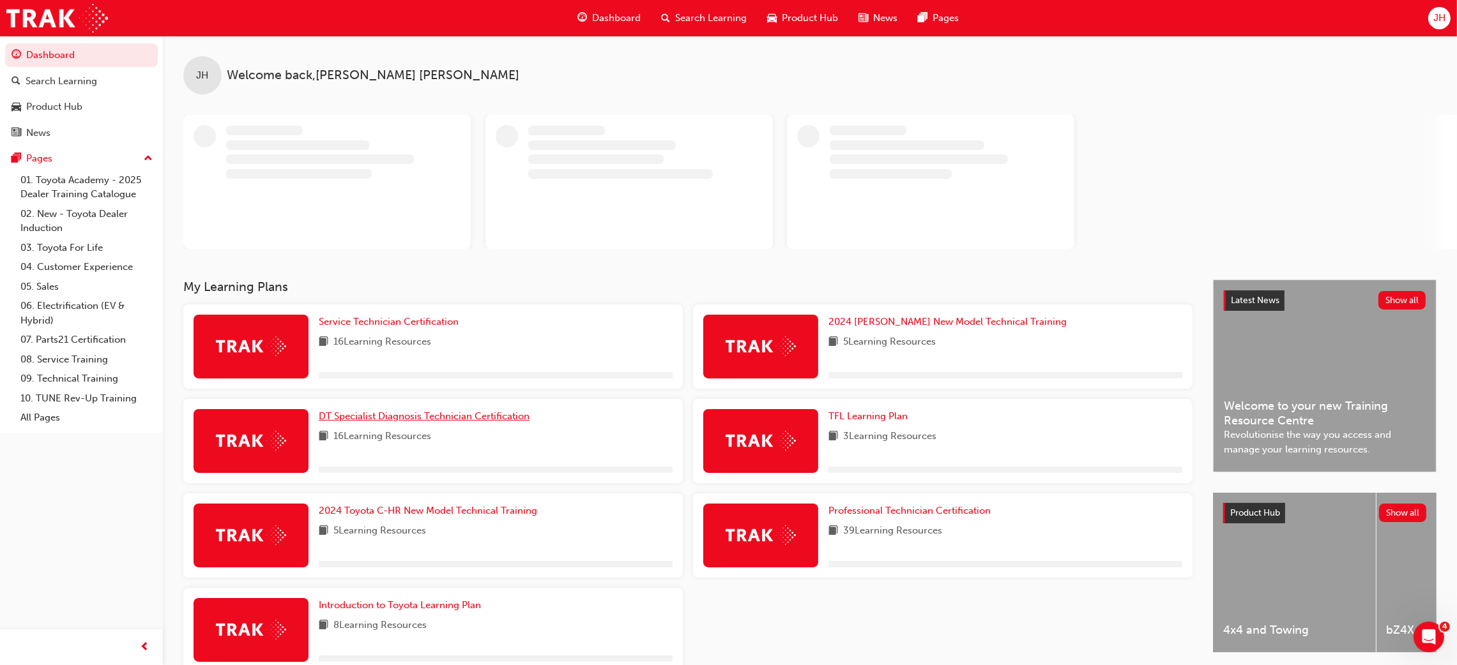
click at [384, 416] on span "DT Specialist Diagnosis Technician Certification" at bounding box center [424, 416] width 211 height 11
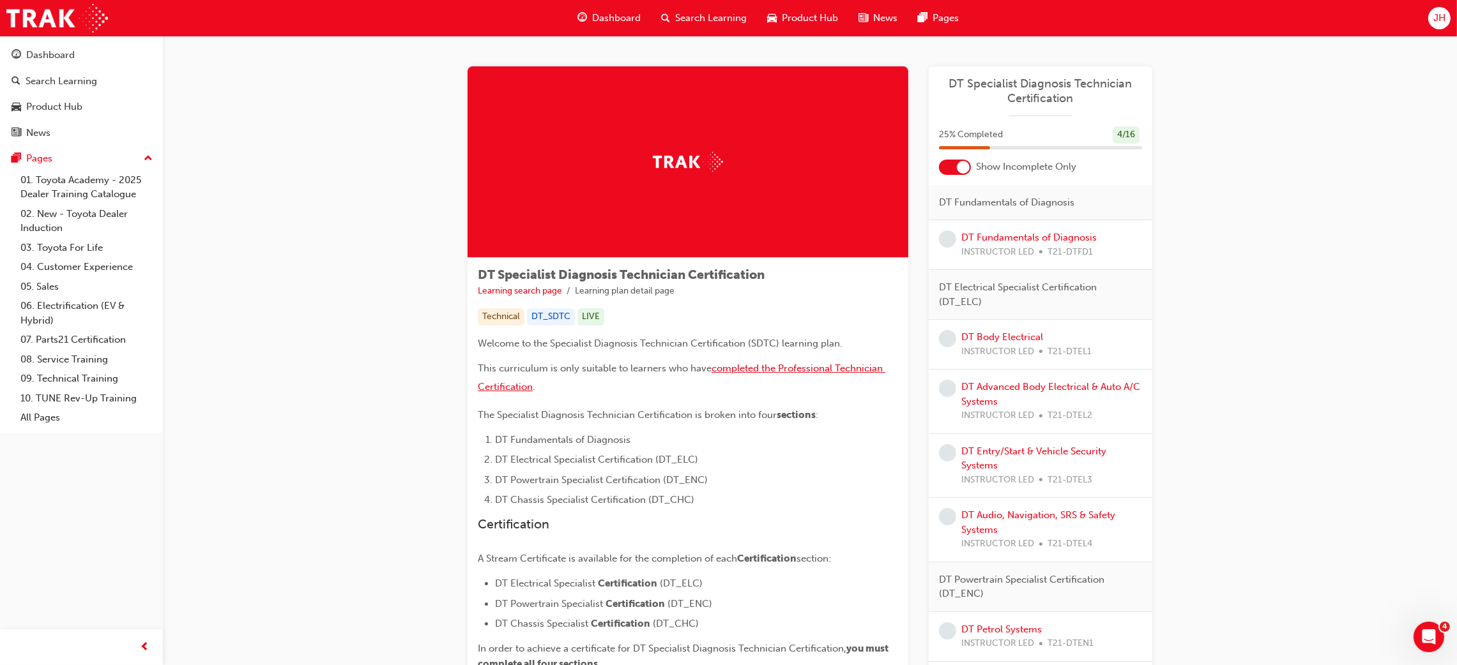
click at [802, 373] on span "completed the Professional Technician Certification" at bounding box center [681, 378] width 407 height 30
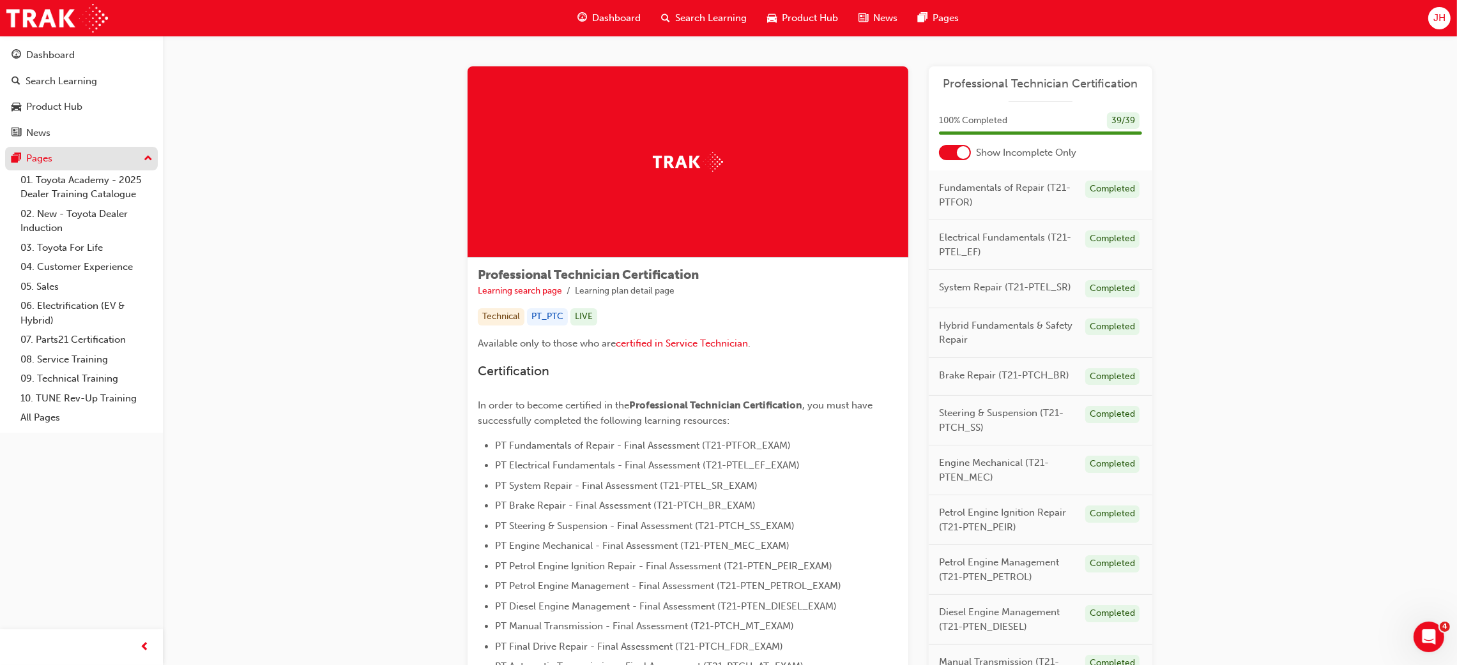
click at [28, 152] on div "Pages" at bounding box center [39, 158] width 26 height 15
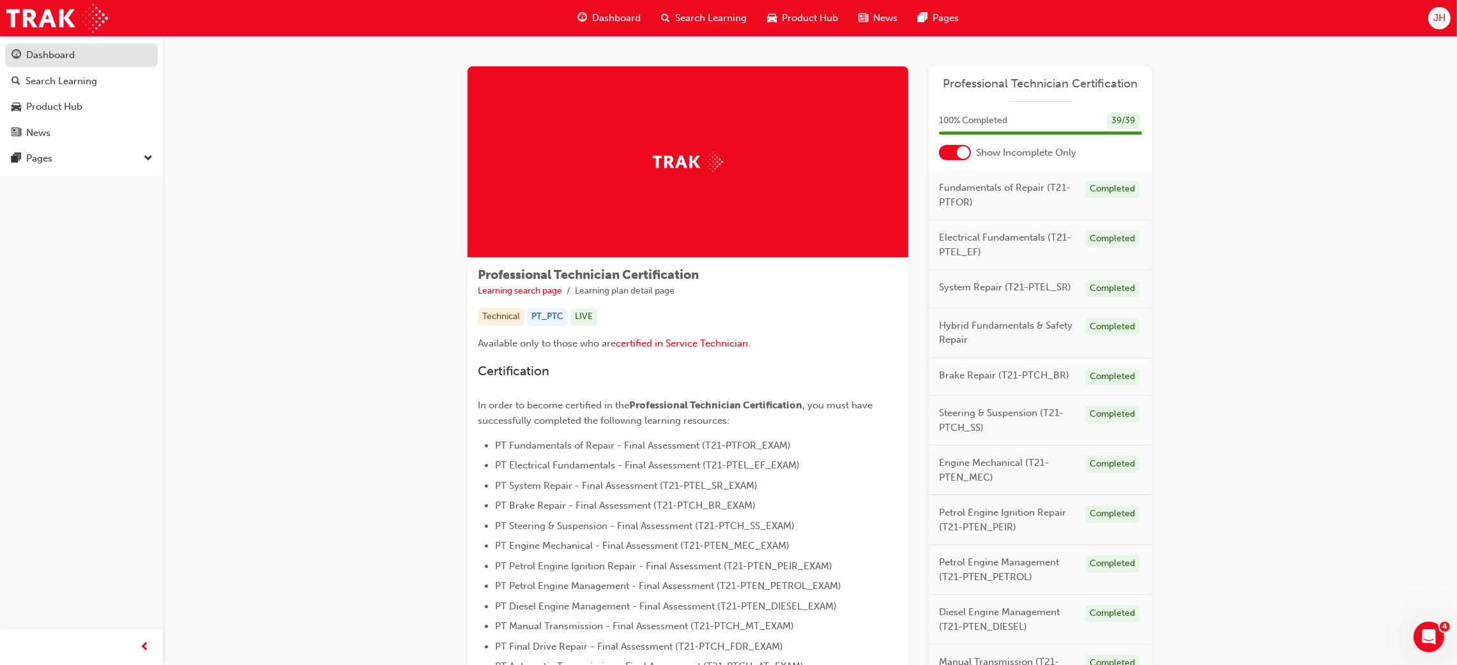
drag, startPoint x: 72, startPoint y: 59, endPoint x: 93, endPoint y: 54, distance: 21.7
click at [71, 59] on div "Dashboard" at bounding box center [50, 55] width 49 height 15
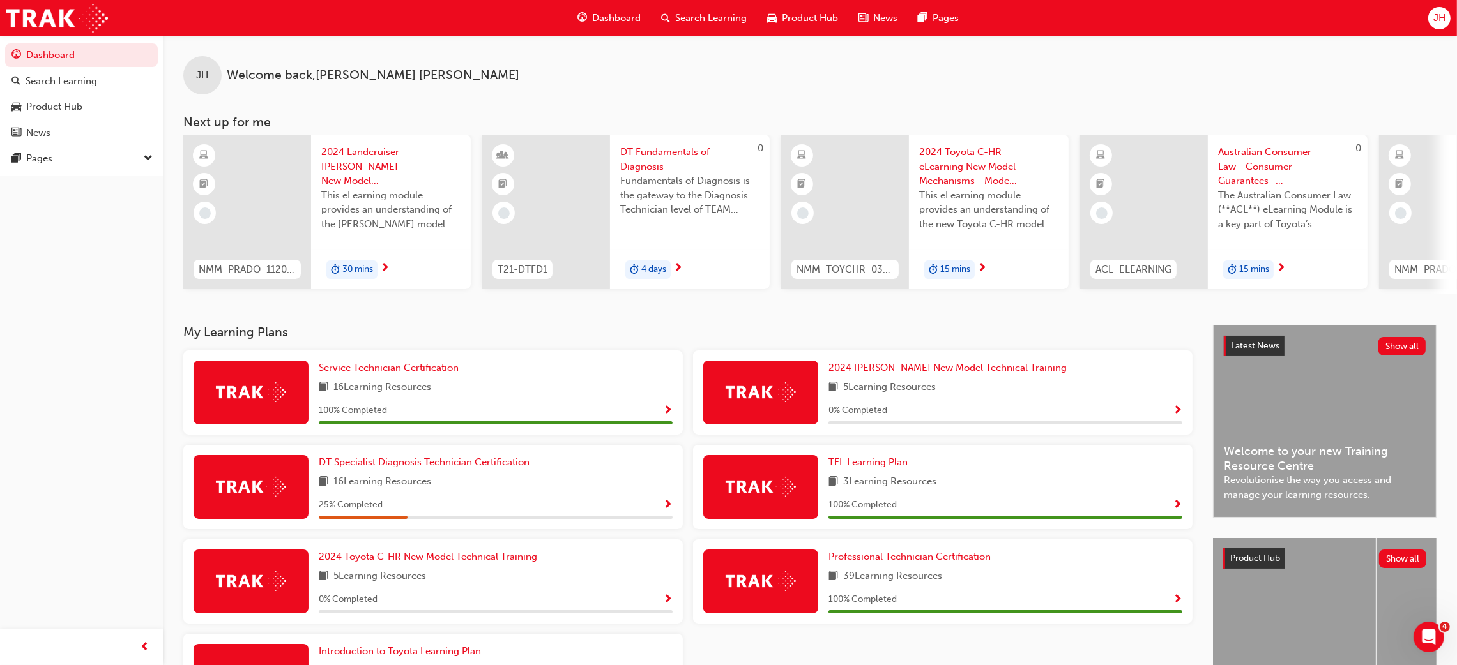
click at [1435, 13] on span "JH" at bounding box center [1439, 18] width 12 height 15
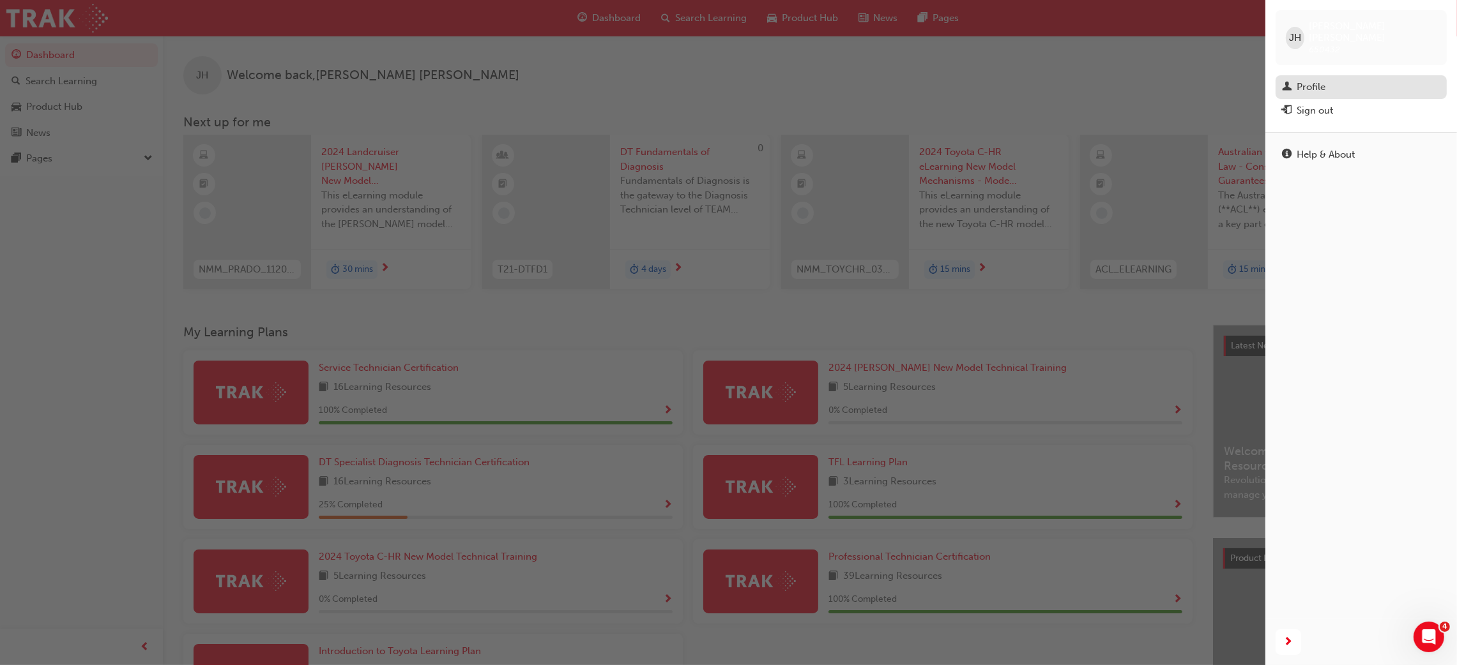
click at [1308, 80] on div "Profile" at bounding box center [1310, 87] width 29 height 15
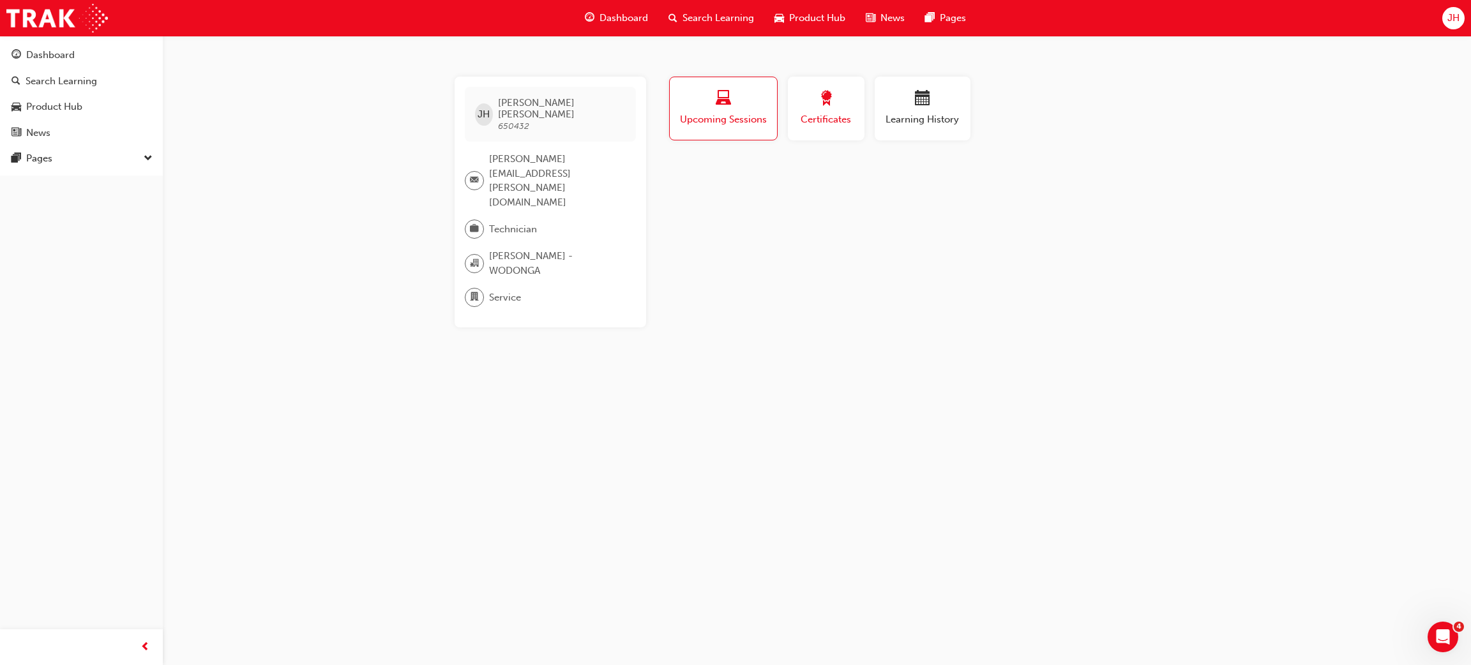
click at [854, 105] on div "button" at bounding box center [826, 101] width 57 height 20
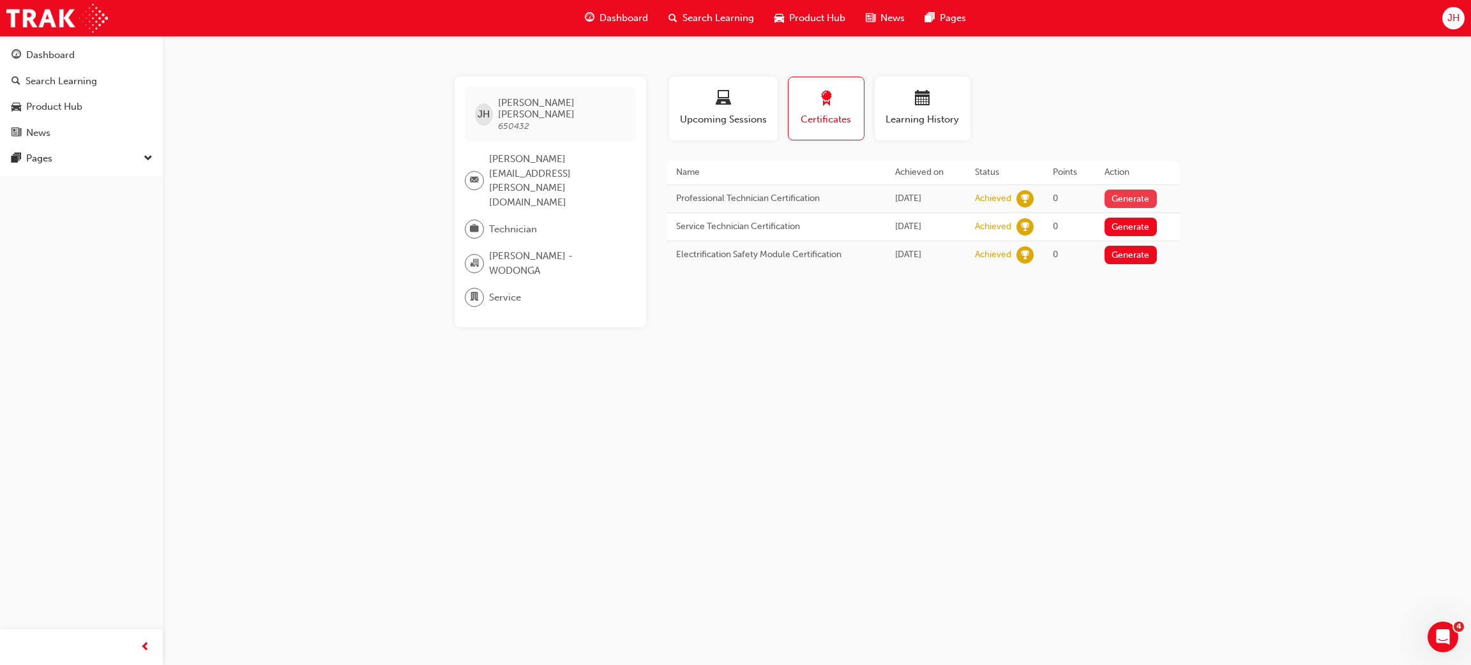
click at [1143, 197] on button "Generate" at bounding box center [1131, 199] width 52 height 19
